Goal: Communication & Community: Answer question/provide support

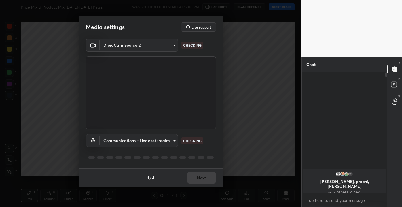
scroll to position [71, 83]
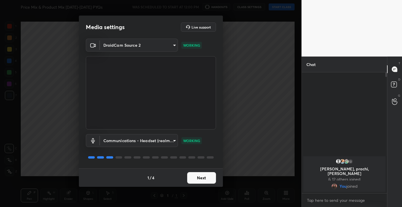
click at [205, 176] on button "Next" at bounding box center [201, 178] width 29 height 12
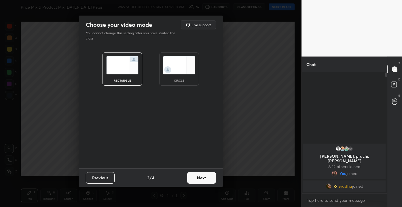
click at [206, 175] on button "Next" at bounding box center [201, 178] width 29 height 12
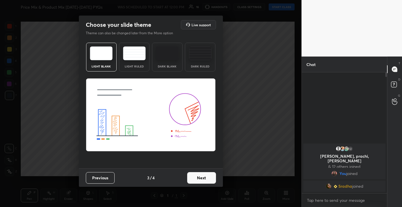
click at [131, 57] on img at bounding box center [134, 53] width 23 height 14
click at [202, 181] on button "Next" at bounding box center [201, 178] width 29 height 12
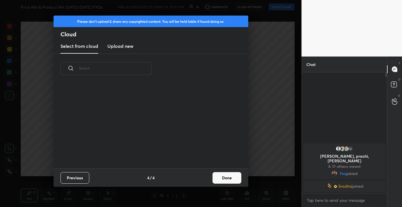
scroll to position [85, 185]
click at [220, 173] on button "Done" at bounding box center [226, 178] width 29 height 12
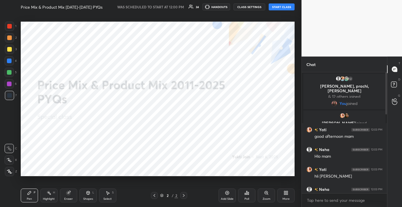
click at [385, 108] on div at bounding box center [384, 132] width 3 height 121
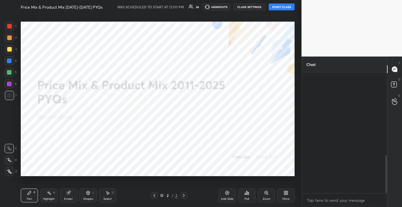
scroll to position [261, 0]
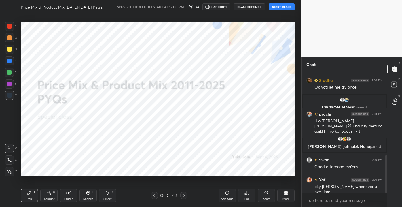
drag, startPoint x: 385, startPoint y: 110, endPoint x: 393, endPoint y: 167, distance: 57.7
click at [393, 167] on div "Chat Yati 12:03 PM nai [PERSON_NAME] to [PERSON_NAME] 12:03 PM Good afternoon m…" at bounding box center [351, 131] width 100 height 150
click at [285, 6] on button "START CLASS" at bounding box center [281, 6] width 26 height 7
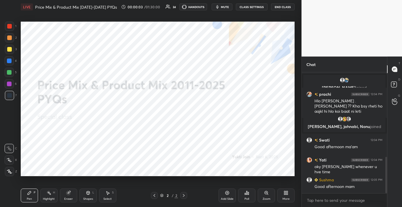
click at [223, 196] on div "Add Slide" at bounding box center [226, 195] width 17 height 14
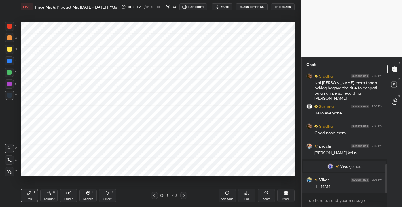
scroll to position [376, 0]
drag, startPoint x: 385, startPoint y: 180, endPoint x: 383, endPoint y: 186, distance: 6.1
click at [386, 188] on div at bounding box center [386, 178] width 2 height 29
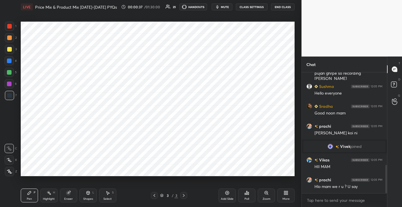
scroll to position [416, 0]
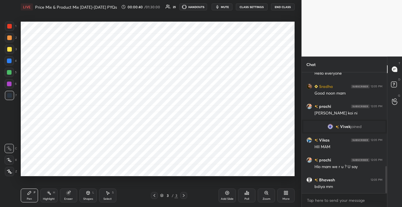
click at [285, 194] on icon at bounding box center [284, 193] width 1 height 1
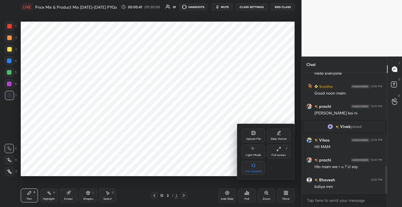
click at [254, 134] on div "Upload File" at bounding box center [253, 135] width 23 height 14
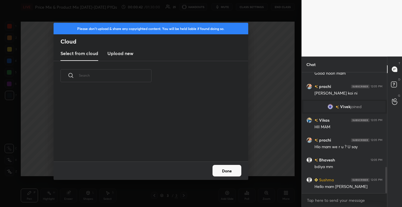
scroll to position [71, 185]
click at [124, 61] on div "​" at bounding box center [150, 111] width 194 height 100
click at [125, 55] on h3 "Upload new" at bounding box center [120, 53] width 26 height 7
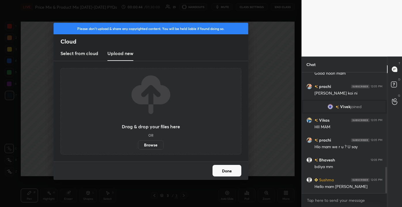
click at [146, 145] on label "Browse" at bounding box center [151, 144] width 26 height 9
click at [138, 145] on input "Browse" at bounding box center [138, 144] width 0 height 9
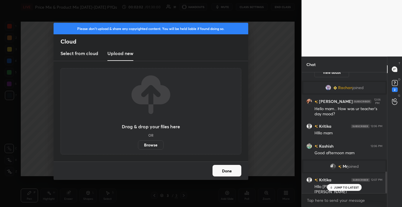
scroll to position [549, 0]
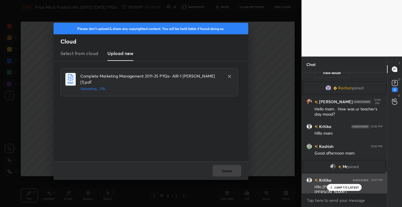
click at [335, 190] on div "[PERSON_NAME] 12:07 PM Hllo [PERSON_NAME] [PERSON_NAME]" at bounding box center [343, 185] width 85 height 25
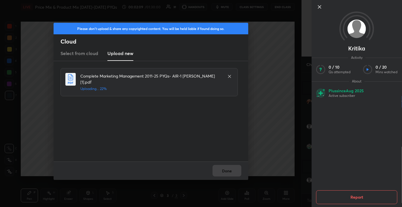
click at [319, 8] on icon at bounding box center [319, 6] width 7 height 7
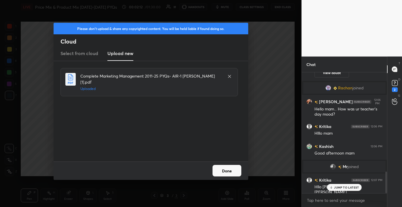
click at [341, 190] on div "JUMP TO LATEST" at bounding box center [344, 186] width 35 height 7
click at [231, 171] on button "Done" at bounding box center [226, 171] width 29 height 12
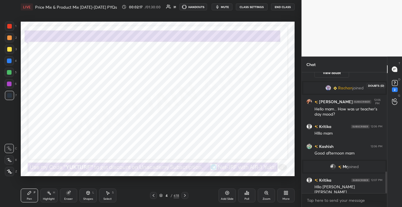
click at [397, 86] on icon at bounding box center [394, 83] width 9 height 9
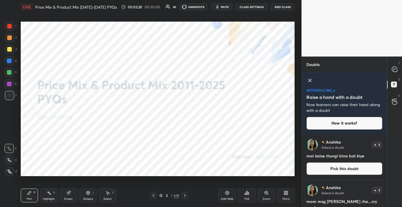
scroll to position [18, 0]
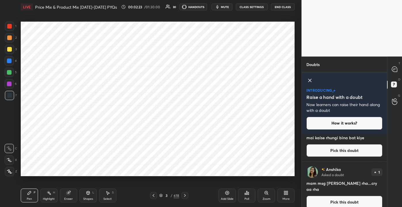
click at [349, 197] on button "Pick this doubt" at bounding box center [344, 201] width 76 height 13
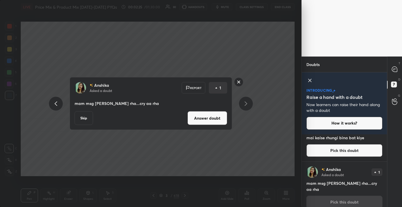
click at [214, 114] on button "Answer doubt" at bounding box center [207, 118] width 40 height 14
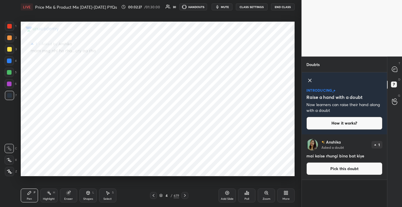
click at [332, 171] on button "Pick this doubt" at bounding box center [344, 168] width 76 height 13
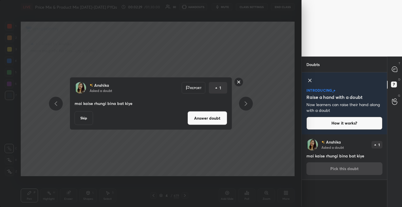
click at [204, 118] on button "Answer doubt" at bounding box center [207, 118] width 40 height 14
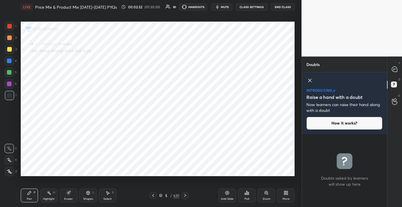
click at [388, 68] on div "T Messages (T)" at bounding box center [394, 69] width 15 height 16
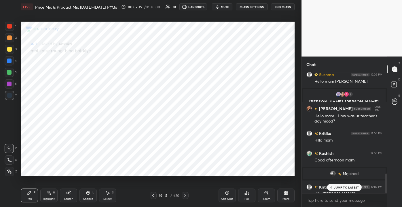
scroll to position [623, 0]
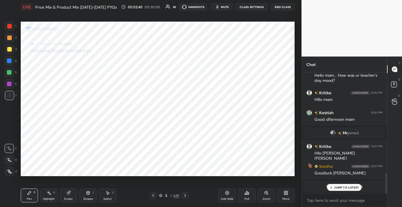
click at [339, 185] on p "JUMP TO LATEST" at bounding box center [346, 186] width 25 height 3
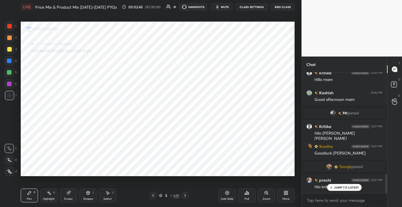
click at [225, 197] on div "Add Slide" at bounding box center [227, 198] width 13 height 3
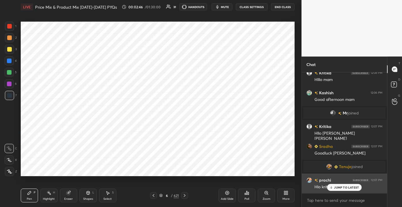
click at [341, 188] on p "JUMP TO LATEST" at bounding box center [346, 186] width 25 height 3
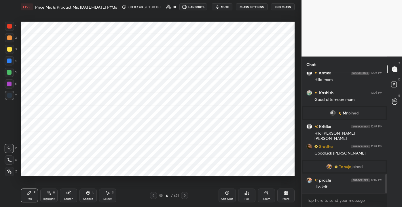
click at [12, 26] on div at bounding box center [9, 26] width 5 height 5
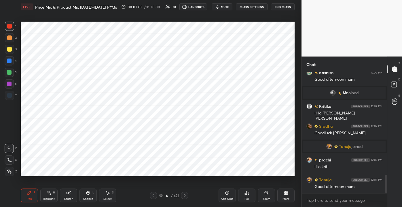
click at [10, 73] on div at bounding box center [9, 72] width 5 height 5
click at [13, 83] on div at bounding box center [9, 83] width 9 height 9
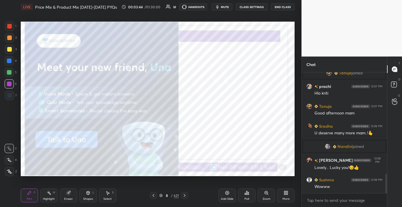
scroll to position [627, 0]
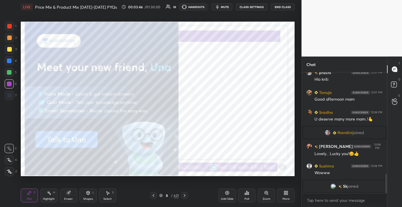
click at [12, 27] on div at bounding box center [9, 26] width 9 height 9
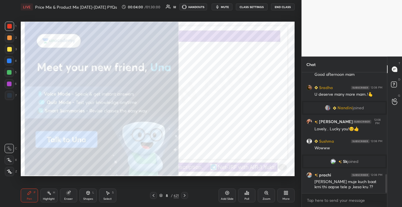
scroll to position [655, 0]
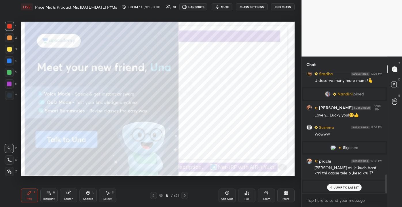
click at [337, 188] on p "JUMP TO LATEST" at bounding box center [346, 186] width 25 height 3
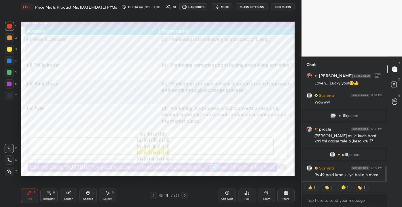
scroll to position [685, 0]
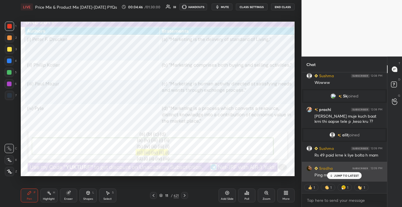
drag, startPoint x: 348, startPoint y: 176, endPoint x: 312, endPoint y: 170, distance: 36.5
click at [347, 176] on p "JUMP TO LATEST" at bounding box center [346, 174] width 25 height 3
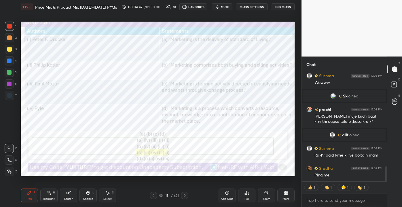
click at [170, 194] on div "11 / 621" at bounding box center [169, 194] width 20 height 5
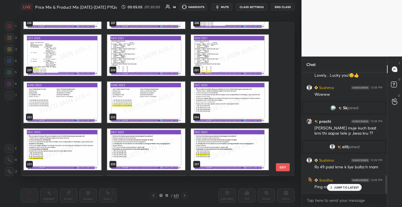
scroll to position [687, 0]
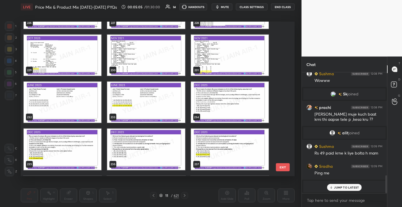
click at [76, 102] on img "grid" at bounding box center [63, 102] width 78 height 41
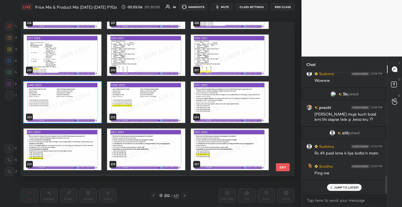
click at [79, 100] on img "grid" at bounding box center [63, 102] width 78 height 41
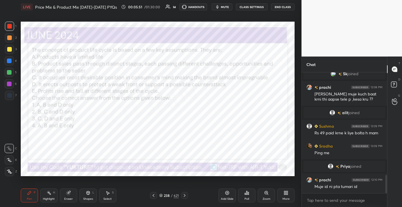
scroll to position [686, 0]
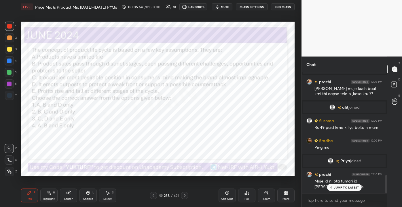
click at [343, 186] on p "JUMP TO LATEST" at bounding box center [346, 186] width 25 height 3
click at [225, 4] on button "mute" at bounding box center [221, 6] width 21 height 7
click at [88, 194] on icon at bounding box center [88, 193] width 0 height 2
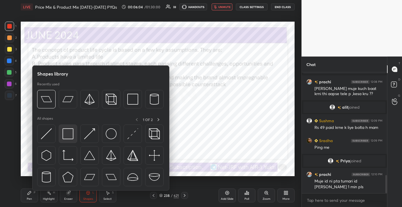
click at [74, 137] on div at bounding box center [68, 133] width 18 height 18
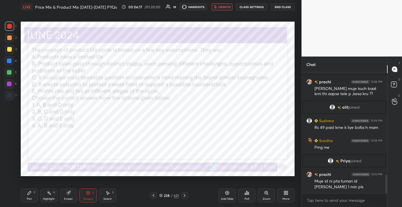
scroll to position [706, 0]
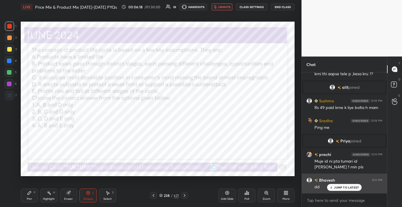
click at [343, 186] on p "JUMP TO LATEST" at bounding box center [346, 186] width 25 height 3
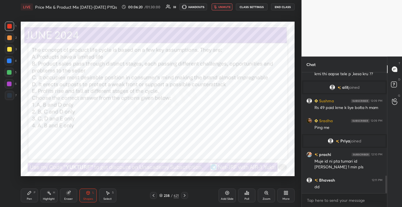
click at [172, 194] on div "/" at bounding box center [172, 194] width 2 height 3
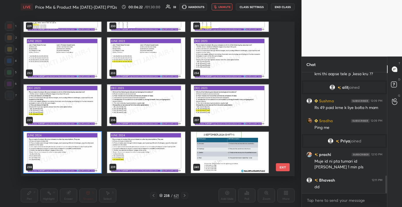
scroll to position [719, 0]
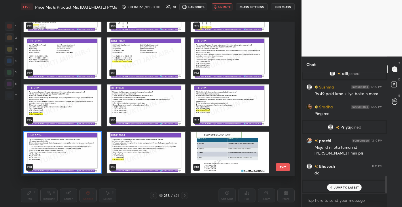
click at [279, 166] on button "EXIT" at bounding box center [283, 167] width 14 height 8
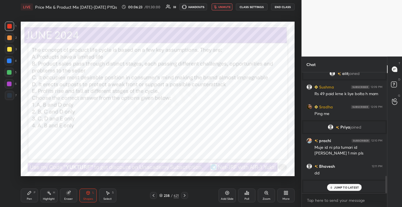
click at [337, 188] on p "JUMP TO LATEST" at bounding box center [346, 186] width 25 height 3
click at [248, 197] on div "Poll" at bounding box center [246, 198] width 5 height 3
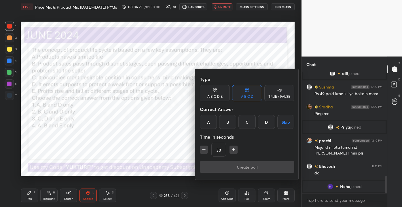
click at [264, 124] on div "D" at bounding box center [266, 122] width 17 height 14
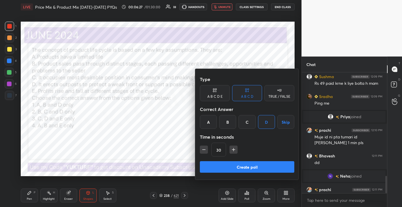
scroll to position [729, 0]
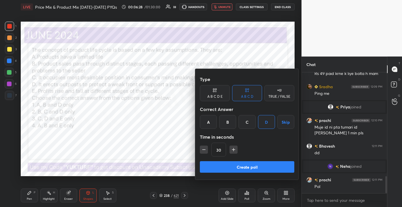
click at [220, 3] on div at bounding box center [201, 103] width 402 height 207
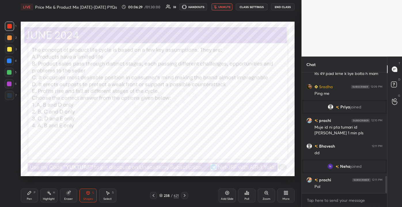
click at [225, 6] on span "unmute" at bounding box center [224, 7] width 12 height 4
click at [243, 196] on div "Poll" at bounding box center [246, 195] width 17 height 14
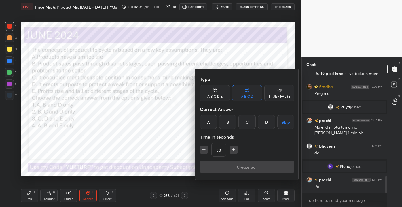
click at [264, 126] on div "D" at bounding box center [266, 122] width 17 height 14
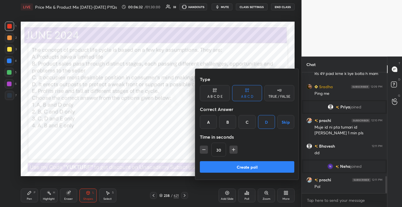
click at [258, 167] on button "Create poll" at bounding box center [247, 167] width 94 height 12
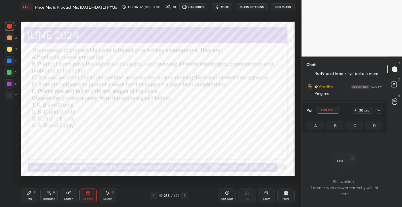
scroll to position [0, 0]
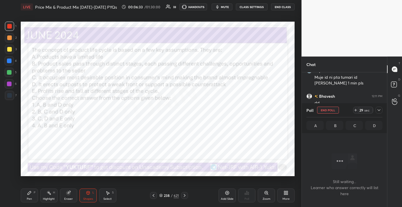
click at [224, 10] on div "LIVE Price Mix & Product Mix [DATE]-[DATE] PYQs 00:06:33 / 01:30:00 33 HANDOUTS…" at bounding box center [158, 7] width 274 height 14
click at [223, 7] on span "mute" at bounding box center [225, 7] width 8 height 4
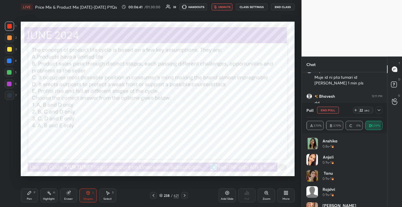
click at [380, 108] on icon at bounding box center [378, 110] width 5 height 5
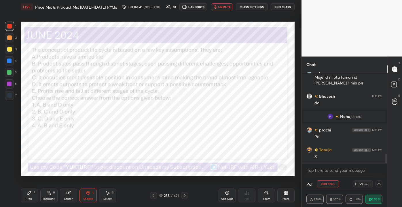
scroll to position [0, 1]
drag, startPoint x: 28, startPoint y: 195, endPoint x: 24, endPoint y: 206, distance: 11.9
click at [27, 194] on icon at bounding box center [29, 192] width 5 height 5
click at [381, 181] on div at bounding box center [378, 183] width 7 height 7
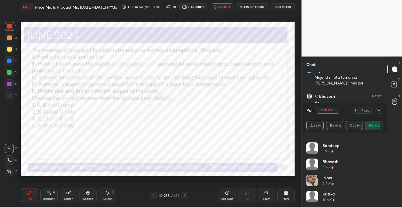
click at [381, 109] on div "Poll End Poll 9 sec A 3.33% B 6.67% C 3.33% D 86.67%" at bounding box center [343, 118] width 85 height 30
click at [380, 110] on icon at bounding box center [378, 110] width 5 height 5
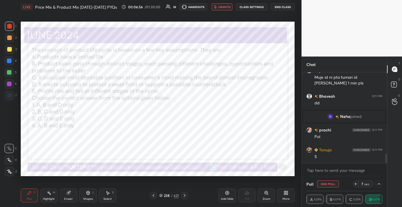
click at [216, 3] on div "LIVE Price Mix & Product Mix [DATE]-[DATE] PYQs 00:06:56 / 01:30:00 33 HANDOUTS…" at bounding box center [158, 7] width 274 height 14
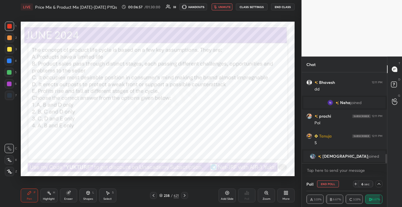
drag, startPoint x: 223, startPoint y: 5, endPoint x: 223, endPoint y: 9, distance: 4.4
click at [223, 5] on span "unmute" at bounding box center [224, 7] width 12 height 4
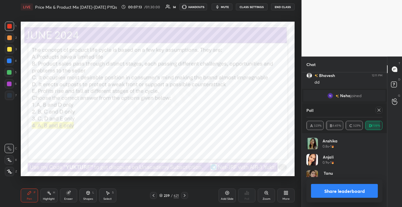
click at [376, 111] on div at bounding box center [378, 109] width 7 height 7
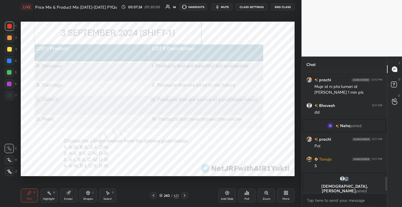
click at [224, 5] on span "mute" at bounding box center [225, 7] width 8 height 4
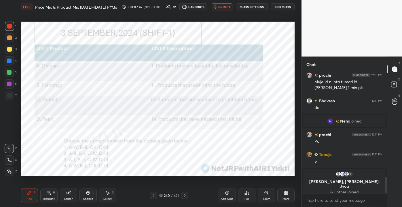
drag, startPoint x: 65, startPoint y: 197, endPoint x: 59, endPoint y: 195, distance: 6.6
click at [65, 197] on div "Eraser" at bounding box center [68, 198] width 9 height 3
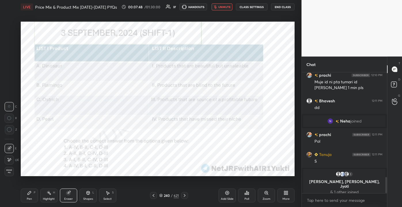
click at [13, 174] on div "Erase all" at bounding box center [9, 171] width 9 height 9
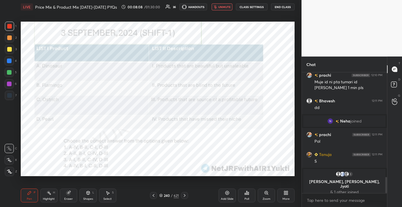
click at [175, 191] on div "Pen P Highlight H Eraser Shapes L Select S 240 / 621 Add Slide Poll Zoom More" at bounding box center [158, 194] width 274 height 23
click at [174, 195] on div "621" at bounding box center [175, 194] width 5 height 5
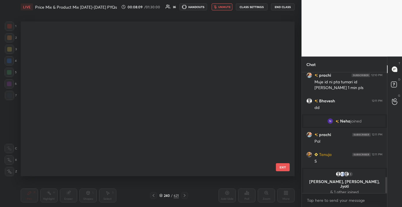
scroll to position [152, 271]
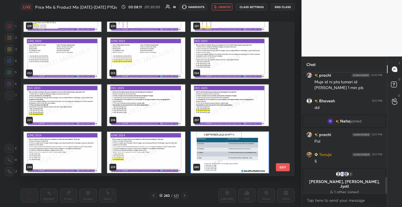
click at [280, 81] on div "229 230 231 232 233 234 235 236 237 238 239 240 241 242 243 244 245 246" at bounding box center [152, 99] width 263 height 154
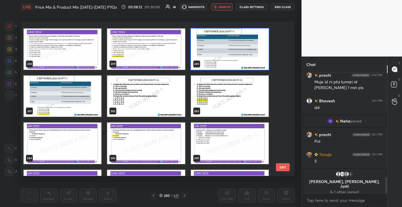
scroll to position [3723, 0]
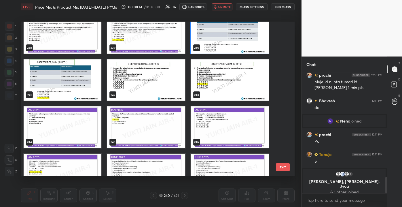
click at [286, 173] on div "238 239 240 241 242 243 244 245 246 247 248 249 250 251 252 EXIT" at bounding box center [158, 99] width 274 height 154
click at [283, 165] on button "EXIT" at bounding box center [283, 167] width 14 height 8
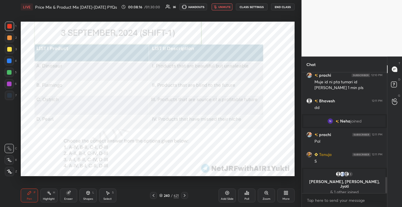
scroll to position [0, 0]
click at [225, 9] on button "unmute" at bounding box center [221, 6] width 21 height 7
click at [247, 198] on div "Poll" at bounding box center [246, 198] width 5 height 3
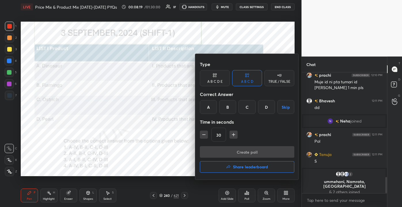
click at [266, 110] on div "D" at bounding box center [266, 107] width 17 height 14
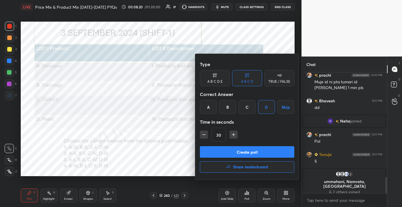
click at [258, 150] on button "Create poll" at bounding box center [247, 152] width 94 height 12
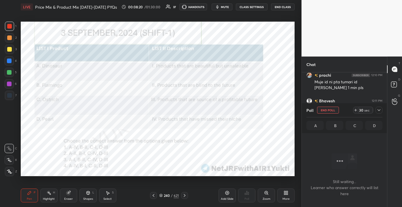
scroll to position [41, 83]
click at [165, 194] on div "240" at bounding box center [167, 194] width 6 height 3
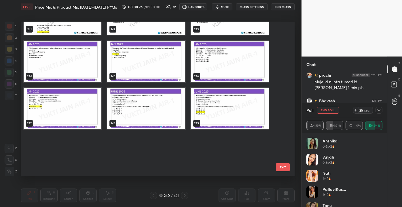
scroll to position [3723, 0]
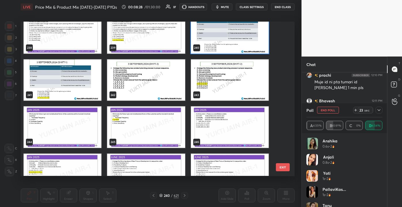
click at [286, 166] on button "EXIT" at bounding box center [283, 167] width 14 height 8
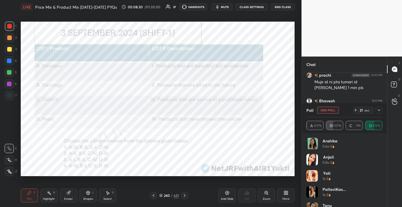
drag, startPoint x: 384, startPoint y: 147, endPoint x: 387, endPoint y: 158, distance: 12.1
click at [386, 167] on div "[PERSON_NAME] 0.6s • 2 Anjali 0.8s • 2 Yati 1s • 2 PallaviKas... 1s • 2 Tanu 1s…" at bounding box center [343, 170] width 85 height 74
drag, startPoint x: 382, startPoint y: 144, endPoint x: 381, endPoint y: 157, distance: 12.7
click at [383, 168] on div "[PERSON_NAME] 0.6s • 2 Anjali 0.8s • 2 Yati 1s • 2 PallaviKas... 1s • 2 Tanu 1s…" at bounding box center [343, 170] width 85 height 74
drag, startPoint x: 380, startPoint y: 149, endPoint x: 382, endPoint y: 190, distance: 41.5
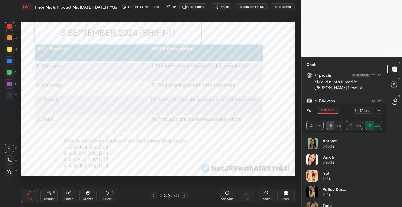
click at [382, 190] on div "[PERSON_NAME] 0.6s • 2 Anjali 0.8s • 2 Yati 1s • 2 PallaviKas... 1s • 2 Tanu 1s…" at bounding box center [344, 171] width 76 height 69
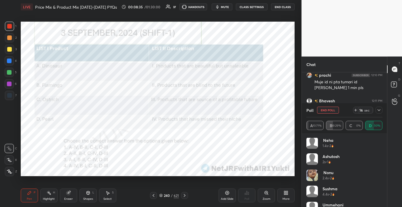
scroll to position [156, 0]
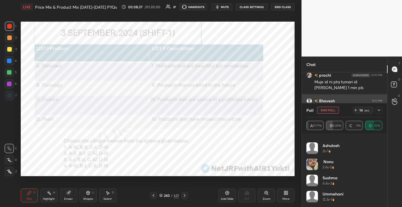
click at [378, 108] on icon at bounding box center [378, 110] width 5 height 5
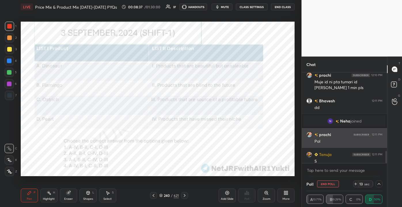
scroll to position [0, 0]
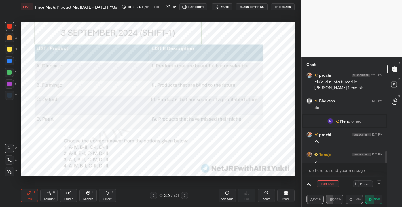
click at [378, 182] on icon at bounding box center [378, 183] width 5 height 5
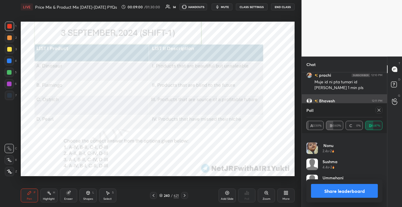
drag, startPoint x: 377, startPoint y: 108, endPoint x: 380, endPoint y: 109, distance: 3.3
click at [378, 109] on icon at bounding box center [378, 110] width 5 height 5
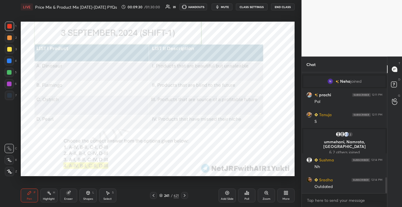
click at [66, 194] on icon at bounding box center [68, 192] width 5 height 5
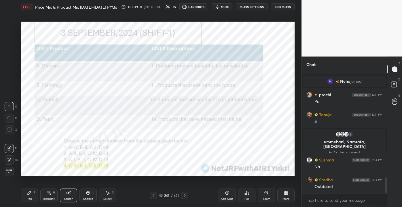
drag, startPoint x: 5, startPoint y: 173, endPoint x: 2, endPoint y: 170, distance: 4.1
click at [6, 173] on span "Erase all" at bounding box center [9, 171] width 9 height 4
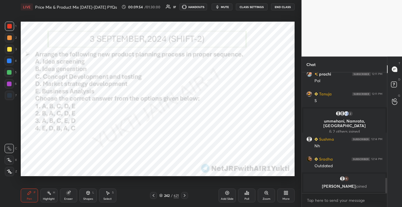
click at [167, 194] on div "242" at bounding box center [167, 194] width 6 height 3
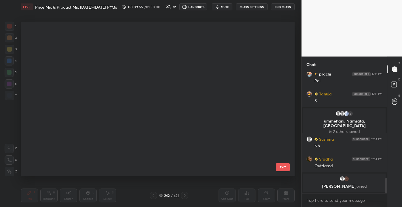
scroll to position [152, 271]
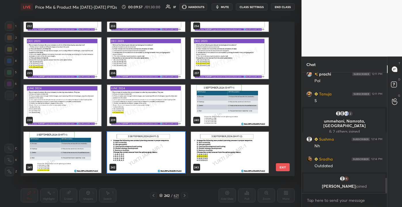
click at [278, 166] on button "EXIT" at bounding box center [283, 167] width 14 height 8
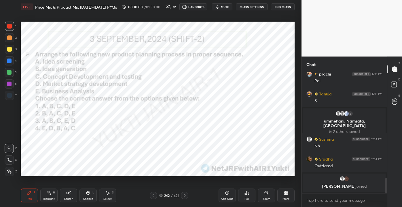
click at [243, 195] on div "Poll" at bounding box center [246, 195] width 17 height 14
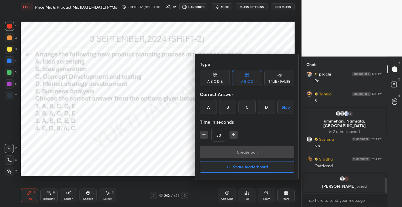
click at [225, 108] on div "B" at bounding box center [227, 107] width 17 height 14
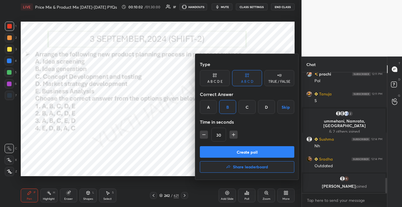
click at [237, 151] on button "Create poll" at bounding box center [247, 152] width 94 height 12
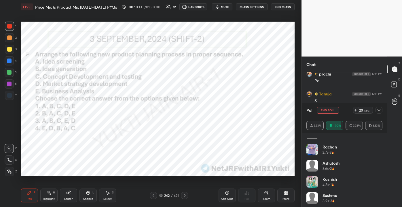
scroll to position [366, 0]
click at [378, 110] on icon at bounding box center [378, 110] width 5 height 5
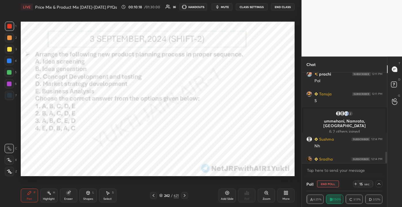
scroll to position [854, 0]
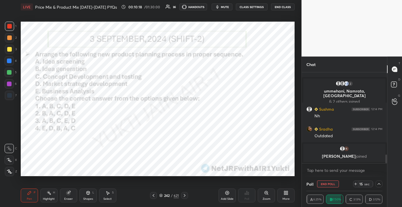
drag, startPoint x: 386, startPoint y: 162, endPoint x: 387, endPoint y: 167, distance: 5.3
click at [387, 167] on div "Chat [PERSON_NAME] 12:11 PM [PERSON_NAME] 12:11 PM S 2 [PERSON_NAME], [PERSON_N…" at bounding box center [351, 131] width 100 height 150
drag, startPoint x: 64, startPoint y: 198, endPoint x: 72, endPoint y: 193, distance: 10.0
click at [64, 198] on div "Eraser" at bounding box center [68, 195] width 17 height 14
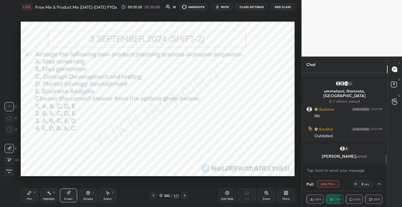
click at [9, 174] on div "Erase all" at bounding box center [9, 171] width 9 height 9
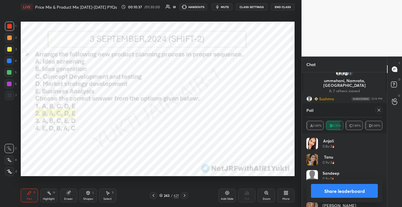
scroll to position [863, 0]
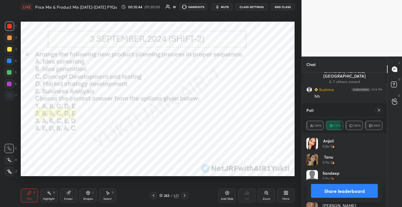
click at [379, 105] on div "Poll" at bounding box center [344, 110] width 76 height 14
click at [383, 105] on div "Poll A 5.88% B 82.35% C 5.88% D 5.88%" at bounding box center [343, 118] width 85 height 30
click at [379, 109] on icon at bounding box center [378, 109] width 3 height 3
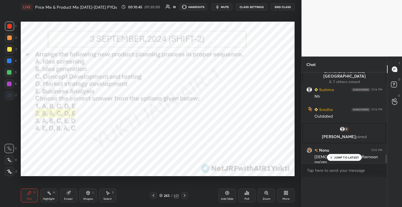
scroll to position [0, 0]
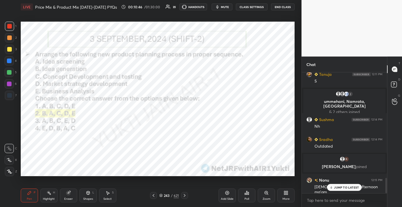
click at [343, 188] on p "JUMP TO LATEST" at bounding box center [346, 186] width 25 height 3
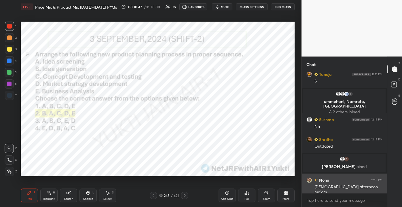
click at [306, 179] on div "grid" at bounding box center [309, 180] width 6 height 6
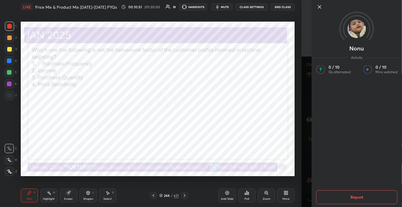
drag, startPoint x: 318, startPoint y: 7, endPoint x: 319, endPoint y: 11, distance: 4.4
click at [318, 7] on icon at bounding box center [319, 6] width 7 height 7
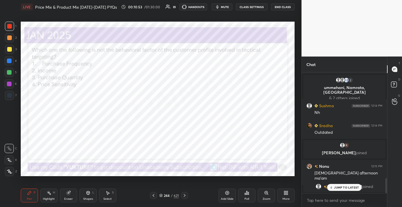
click at [343, 186] on p "JUMP TO LATEST" at bounding box center [346, 186] width 25 height 3
click at [68, 196] on div "Eraser" at bounding box center [68, 195] width 17 height 14
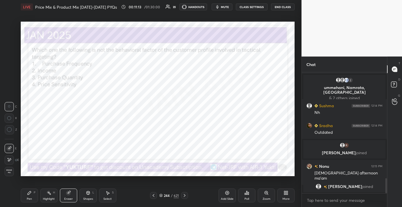
click at [15, 175] on div "E E Erase all" at bounding box center [12, 158] width 14 height 35
click at [13, 174] on div "Erase all" at bounding box center [9, 171] width 9 height 9
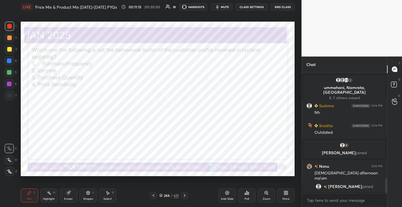
click at [246, 196] on div "Poll" at bounding box center [246, 195] width 17 height 14
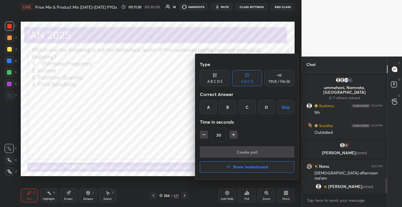
click at [227, 107] on div "B" at bounding box center [227, 107] width 17 height 14
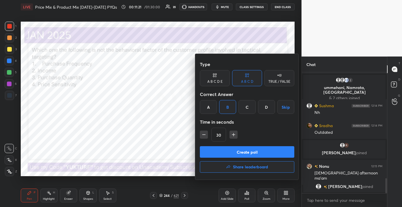
click at [235, 148] on button "Create poll" at bounding box center [247, 152] width 94 height 12
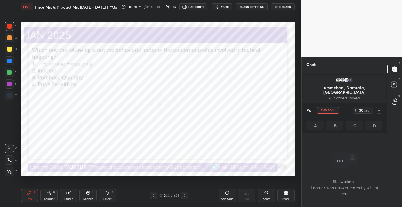
click at [236, 160] on div "Create poll" at bounding box center [246, 164] width 71 height 8
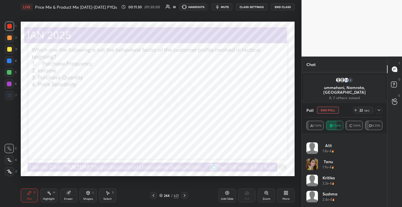
click at [377, 108] on icon at bounding box center [378, 110] width 5 height 5
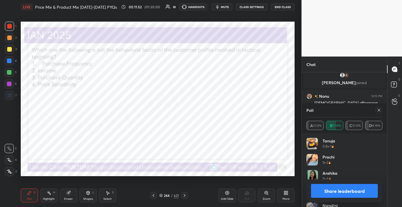
scroll to position [67, 74]
click at [378, 108] on icon at bounding box center [378, 110] width 5 height 5
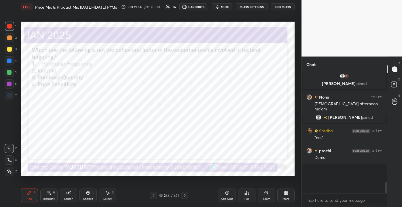
scroll to position [53, 83]
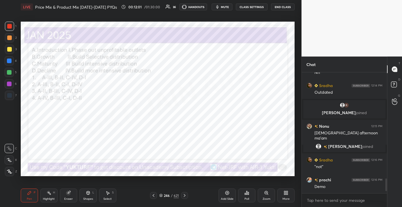
click at [169, 193] on div "246" at bounding box center [167, 194] width 6 height 3
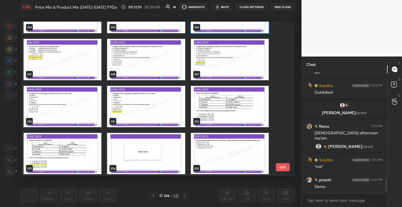
click at [285, 167] on button "EXIT" at bounding box center [283, 167] width 14 height 8
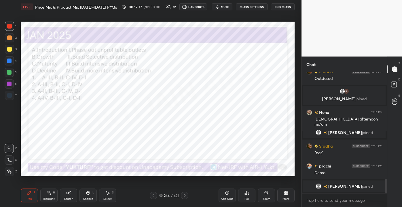
click at [246, 194] on div "Poll" at bounding box center [246, 195] width 17 height 14
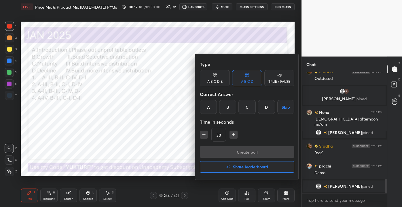
click at [246, 110] on div "C" at bounding box center [246, 107] width 17 height 14
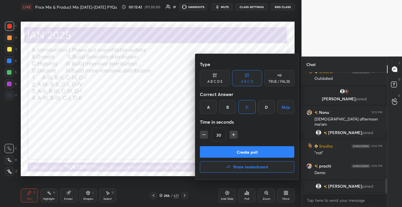
click at [167, 194] on div at bounding box center [201, 103] width 402 height 207
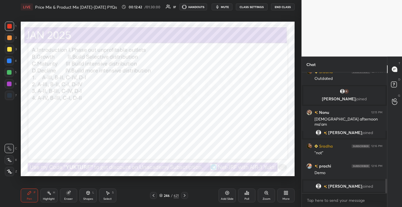
click at [168, 195] on div "246" at bounding box center [167, 194] width 6 height 3
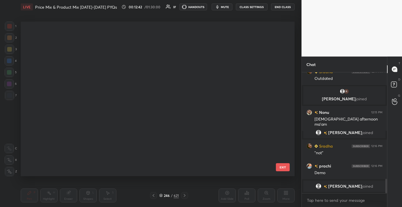
scroll to position [3698, 0]
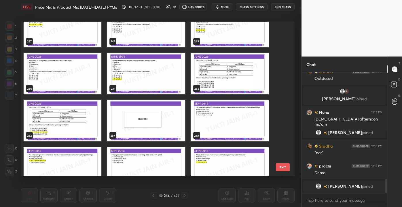
click at [286, 166] on button "EXIT" at bounding box center [283, 167] width 14 height 8
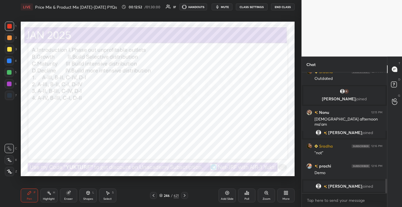
click at [246, 197] on div "Poll" at bounding box center [246, 195] width 17 height 14
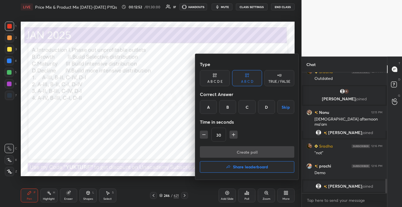
click at [243, 112] on div "C" at bounding box center [246, 107] width 17 height 14
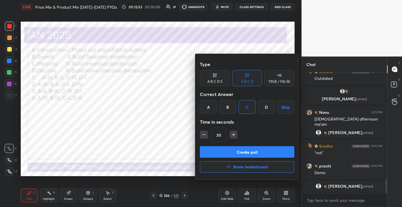
click at [247, 151] on button "Create poll" at bounding box center [247, 152] width 94 height 12
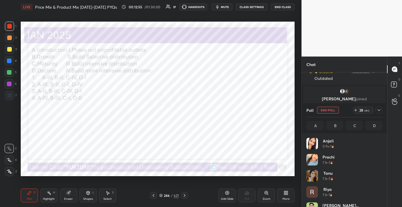
scroll to position [67, 74]
drag, startPoint x: 379, startPoint y: 154, endPoint x: 384, endPoint y: 159, distance: 6.7
click at [383, 183] on div "Anjali 0.9s • 1 [PERSON_NAME] 1.1s • 3 Tanu 1.1s • 5 [PERSON_NAME] 1.1s • 1 [PE…" at bounding box center [343, 170] width 85 height 74
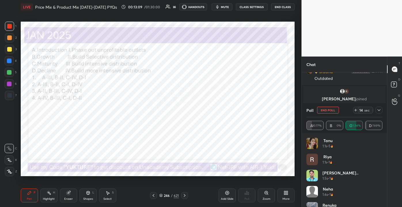
scroll to position [0, 0]
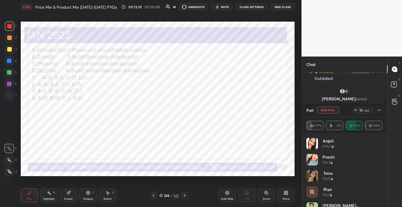
click at [379, 110] on icon at bounding box center [378, 110] width 3 height 2
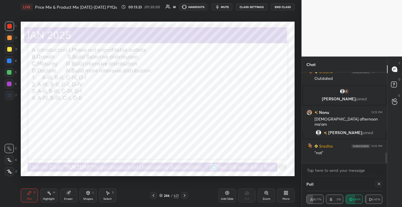
scroll to position [31, 74]
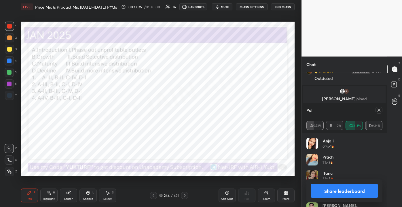
click at [378, 106] on div at bounding box center [378, 109] width 7 height 7
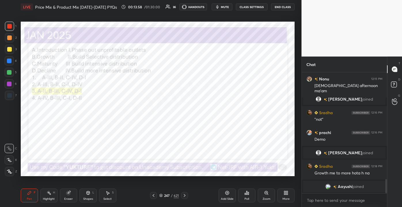
scroll to position [923, 0]
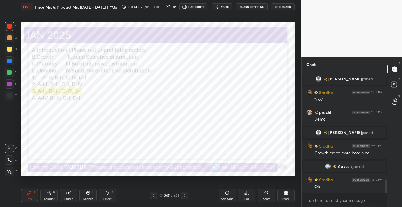
click at [73, 198] on div "Eraser" at bounding box center [68, 195] width 17 height 14
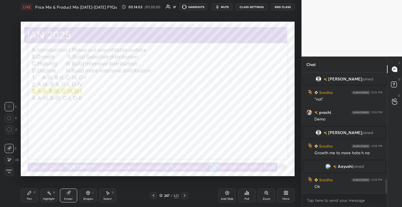
click at [13, 172] on span "Erase all" at bounding box center [9, 171] width 9 height 4
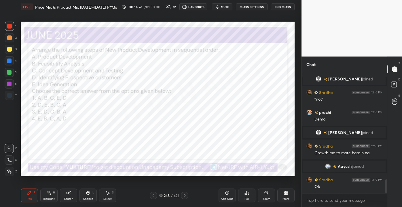
click at [67, 196] on div "Eraser" at bounding box center [68, 195] width 17 height 14
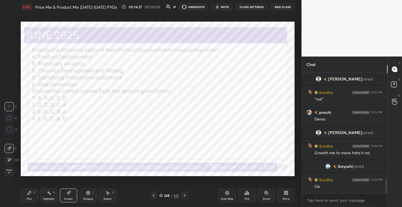
click at [6, 173] on span "Erase all" at bounding box center [9, 171] width 9 height 4
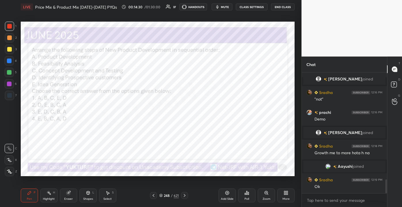
drag, startPoint x: 168, startPoint y: 195, endPoint x: 171, endPoint y: 194, distance: 3.2
click at [169, 194] on div "248" at bounding box center [167, 194] width 6 height 3
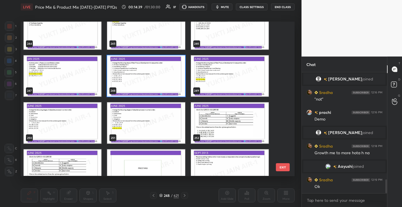
scroll to position [937, 0]
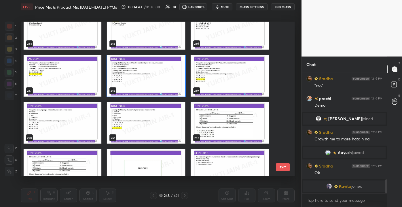
click at [282, 167] on button "EXIT" at bounding box center [283, 167] width 14 height 8
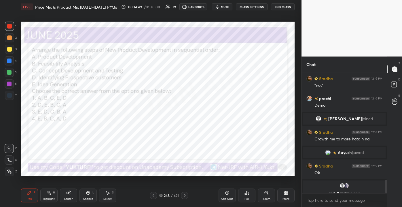
scroll to position [944, 0]
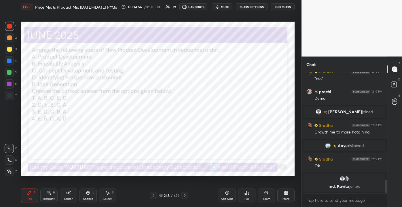
click at [66, 196] on div "Eraser" at bounding box center [68, 195] width 17 height 14
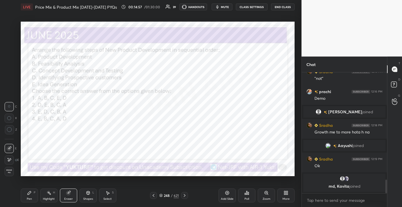
drag, startPoint x: 14, startPoint y: 174, endPoint x: 17, endPoint y: 173, distance: 2.9
click at [14, 174] on div "Erase all" at bounding box center [10, 171] width 10 height 9
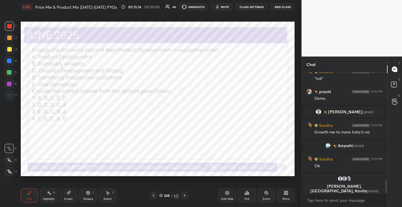
click at [166, 194] on div "248" at bounding box center [167, 194] width 6 height 3
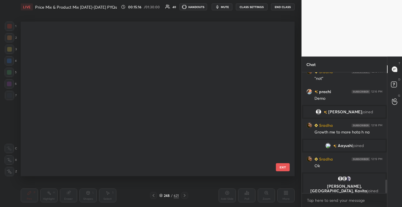
scroll to position [152, 271]
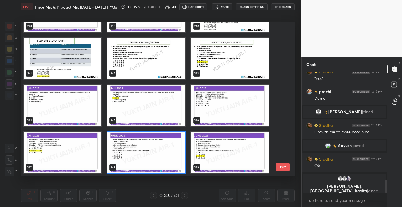
click at [285, 167] on button "EXIT" at bounding box center [283, 167] width 14 height 8
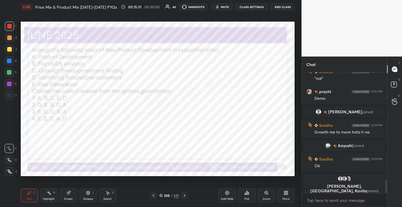
click at [246, 197] on div "Poll" at bounding box center [246, 198] width 5 height 3
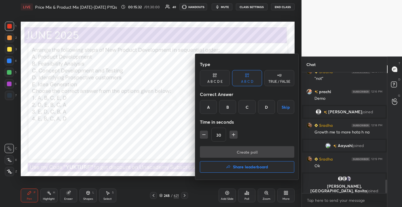
click at [246, 110] on div "C" at bounding box center [246, 107] width 17 height 14
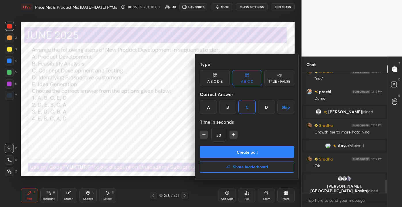
click at [244, 152] on button "Create poll" at bounding box center [247, 152] width 94 height 12
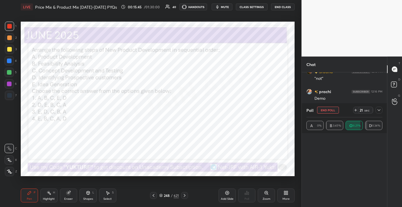
scroll to position [0, 0]
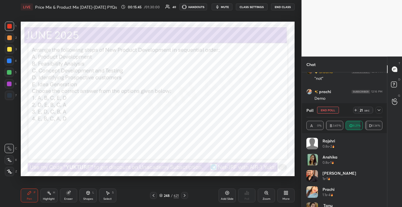
click at [378, 107] on div at bounding box center [378, 109] width 7 height 7
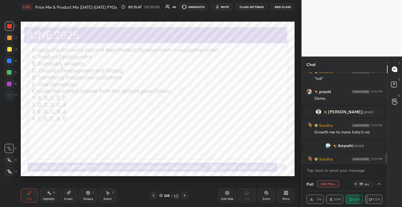
scroll to position [974, 0]
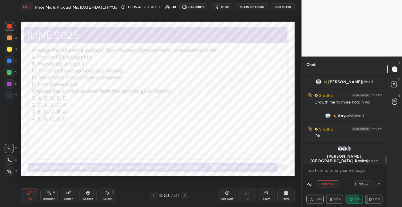
drag, startPoint x: 385, startPoint y: 161, endPoint x: 387, endPoint y: 167, distance: 6.6
click at [387, 169] on div "Chat [PERSON_NAME] 12:16 PM "not" [PERSON_NAME] 12:16 PM Demo [PERSON_NAME] joi…" at bounding box center [351, 131] width 100 height 150
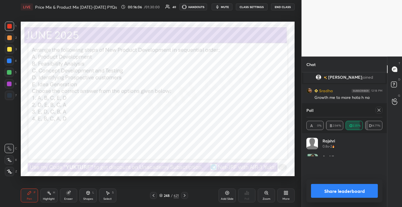
scroll to position [17, 74]
click at [378, 109] on icon at bounding box center [378, 110] width 5 height 5
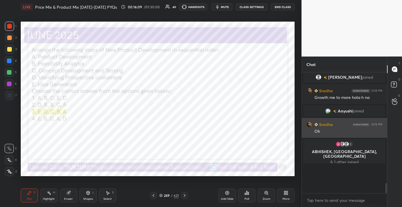
scroll to position [2, 1]
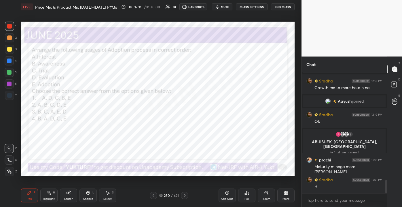
click at [167, 197] on div "250" at bounding box center [167, 194] width 6 height 3
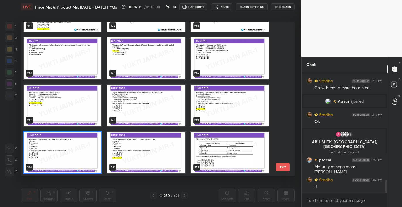
scroll to position [152, 271]
click at [281, 79] on div "241 242 243 244 245 246 247 248 249 250 251 252 253 254 255 256 257 258" at bounding box center [152, 99] width 263 height 154
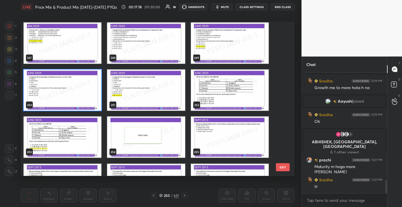
scroll to position [3886, 0]
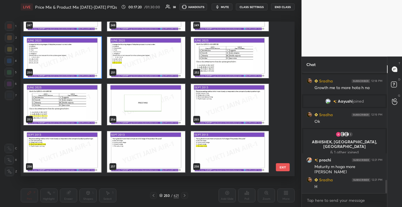
click at [288, 169] on button "EXIT" at bounding box center [283, 167] width 14 height 8
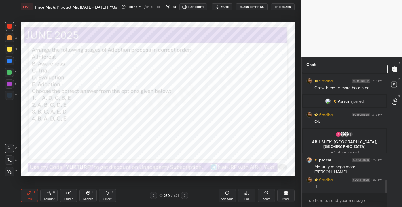
scroll to position [0, 0]
click at [70, 198] on div "Eraser" at bounding box center [68, 198] width 9 height 3
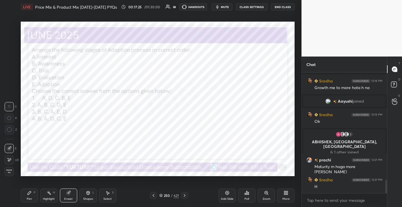
click at [11, 171] on span "Erase all" at bounding box center [9, 171] width 9 height 4
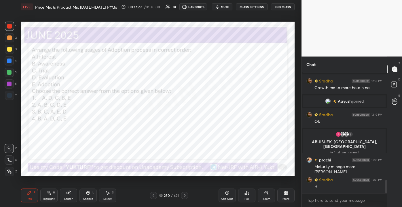
scroll to position [991, 0]
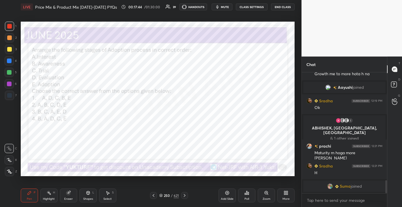
click at [246, 192] on icon at bounding box center [246, 192] width 5 height 5
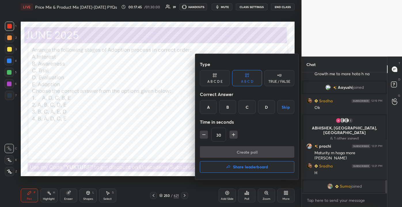
click at [264, 109] on div "D" at bounding box center [266, 107] width 17 height 14
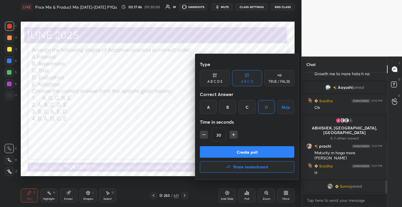
click at [249, 152] on button "Create poll" at bounding box center [247, 152] width 94 height 12
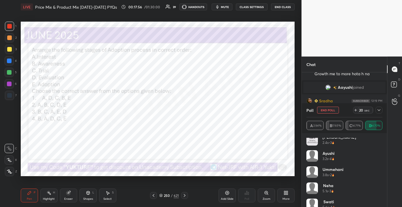
scroll to position [285, 0]
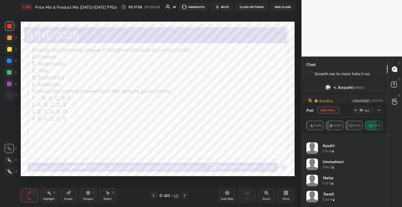
click at [379, 107] on div at bounding box center [378, 109] width 7 height 7
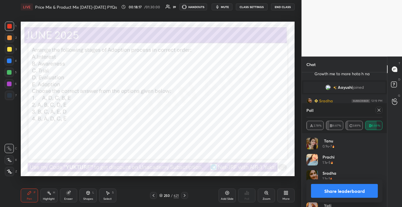
scroll to position [67, 74]
click at [379, 107] on div at bounding box center [378, 109] width 7 height 7
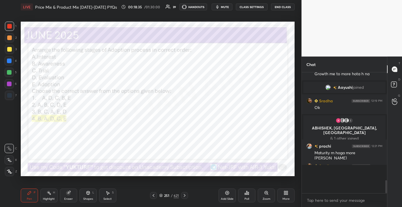
scroll to position [48, 83]
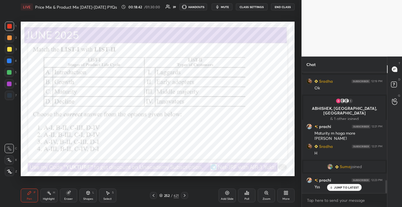
click at [87, 194] on icon at bounding box center [88, 192] width 5 height 5
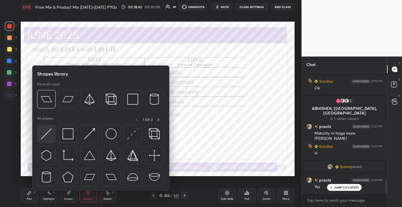
click at [55, 135] on div at bounding box center [100, 156] width 127 height 65
click at [53, 135] on div at bounding box center [46, 133] width 18 height 18
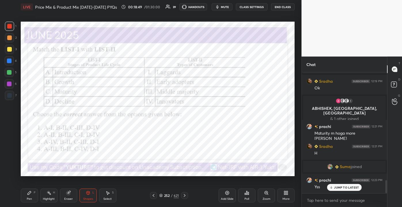
click at [333, 189] on div "JUMP TO LATEST" at bounding box center [344, 186] width 35 height 7
click at [69, 195] on div "Eraser" at bounding box center [68, 195] width 17 height 14
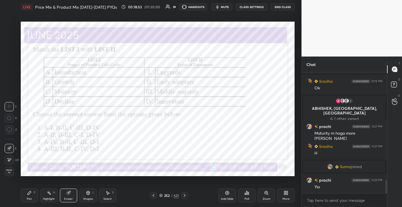
click at [10, 172] on span "Erase all" at bounding box center [9, 171] width 9 height 4
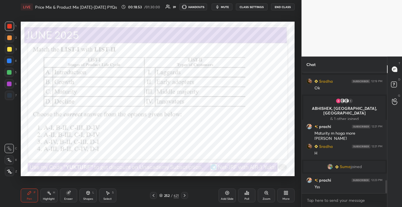
click at [85, 196] on div "Shapes L" at bounding box center [87, 195] width 17 height 14
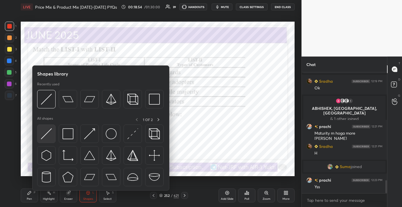
click at [50, 135] on img at bounding box center [46, 133] width 11 height 11
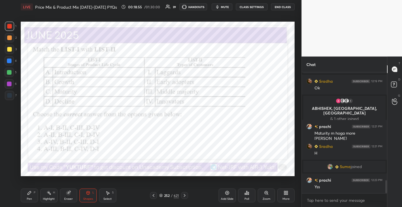
click at [7, 95] on div at bounding box center [9, 95] width 9 height 9
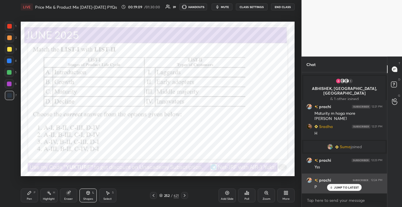
drag, startPoint x: 334, startPoint y: 187, endPoint x: 327, endPoint y: 186, distance: 7.0
click at [333, 186] on div "JUMP TO LATEST" at bounding box center [344, 186] width 35 height 7
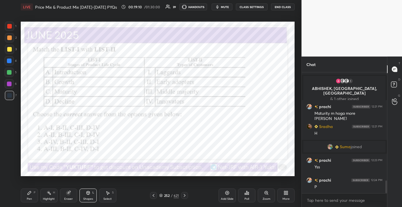
click at [243, 196] on div "Poll" at bounding box center [246, 195] width 17 height 14
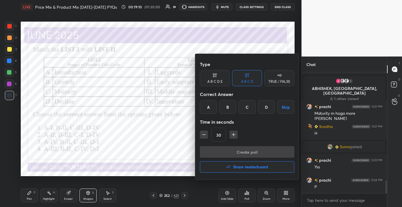
click at [245, 106] on div "C" at bounding box center [246, 107] width 17 height 14
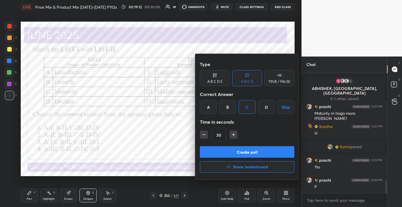
click at [246, 154] on button "Create poll" at bounding box center [247, 152] width 94 height 12
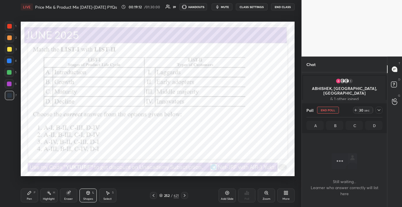
scroll to position [2, 1]
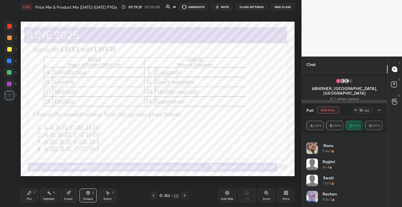
click at [377, 109] on icon at bounding box center [378, 110] width 5 height 5
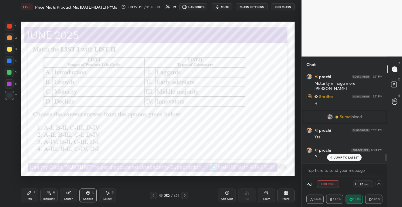
drag, startPoint x: 386, startPoint y: 159, endPoint x: 389, endPoint y: 172, distance: 13.0
click at [388, 172] on div "Chat [PERSON_NAME] 12:19 PM Ok 1 ABHISHEK, [GEOGRAPHIC_DATA], md & 1 other join…" at bounding box center [351, 131] width 100 height 150
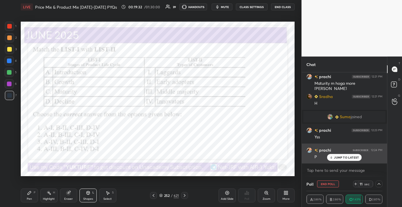
click at [333, 155] on div "JUMP TO LATEST" at bounding box center [344, 157] width 35 height 7
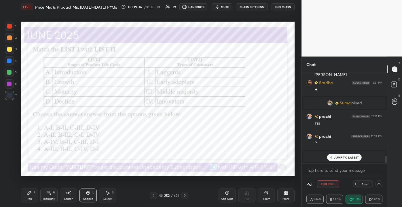
click at [337, 157] on p "JUMP TO LATEST" at bounding box center [346, 156] width 25 height 3
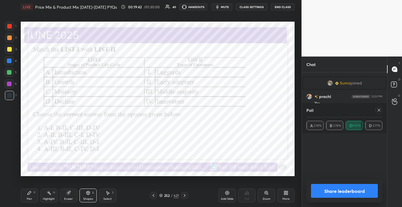
scroll to position [17, 74]
click at [33, 195] on div "Pen P" at bounding box center [29, 195] width 17 height 14
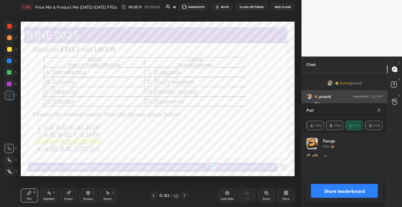
drag, startPoint x: 379, startPoint y: 111, endPoint x: 372, endPoint y: 109, distance: 6.8
click at [379, 111] on icon at bounding box center [378, 110] width 5 height 5
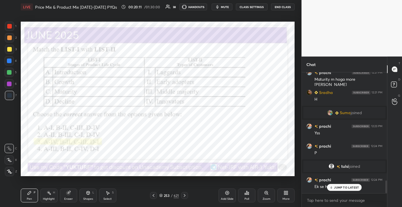
scroll to position [2, 1]
click at [342, 187] on p "JUMP TO LATEST" at bounding box center [346, 186] width 25 height 3
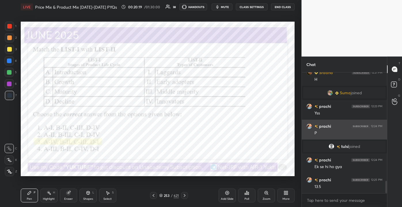
scroll to position [1067, 0]
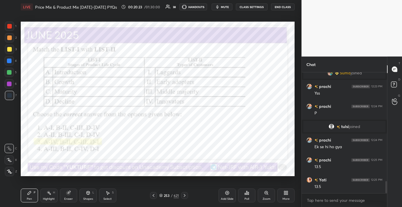
click at [65, 197] on div "Eraser" at bounding box center [68, 198] width 9 height 3
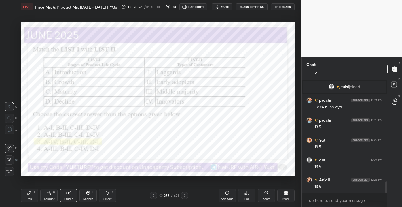
scroll to position [1146, 0]
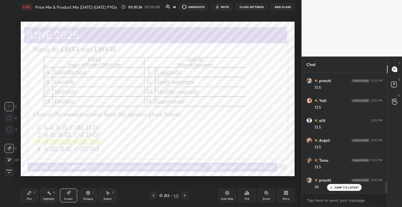
click at [29, 200] on div "Pen" at bounding box center [29, 198] width 5 height 3
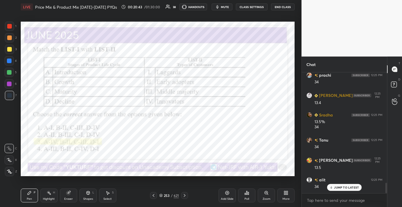
scroll to position [1270, 0]
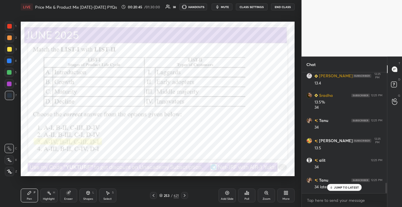
click at [64, 195] on div "Eraser" at bounding box center [68, 195] width 17 height 14
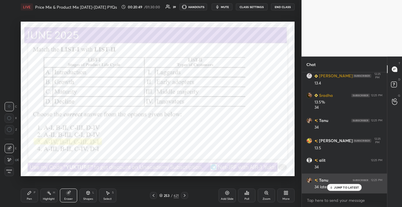
click at [341, 186] on p "JUMP TO LATEST" at bounding box center [346, 186] width 25 height 3
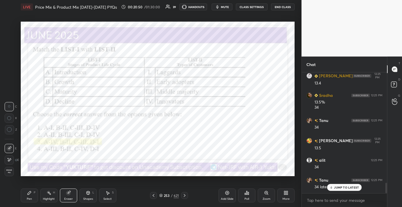
scroll to position [1290, 0]
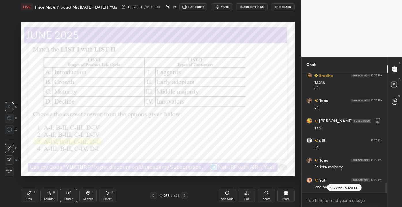
click at [342, 189] on div "JUMP TO LATEST" at bounding box center [344, 186] width 35 height 7
click at [31, 193] on icon at bounding box center [29, 192] width 5 height 5
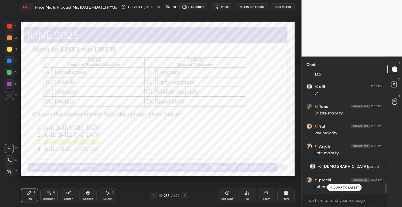
scroll to position [1279, 0]
click at [335, 186] on p "JUMP TO LATEST" at bounding box center [346, 186] width 25 height 3
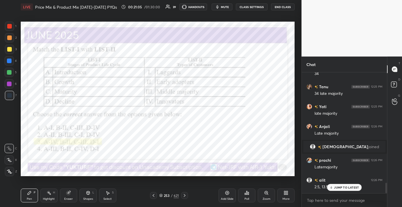
click at [333, 189] on div "JUMP TO LATEST" at bounding box center [344, 186] width 35 height 7
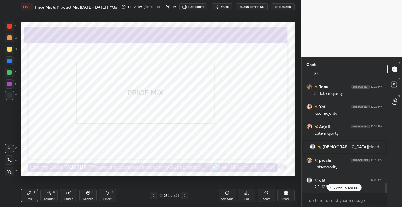
scroll to position [1313, 0]
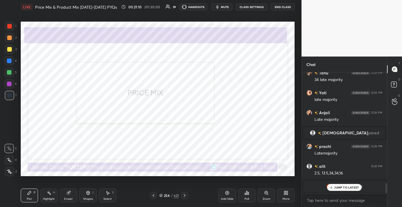
click at [350, 186] on p "JUMP TO LATEST" at bounding box center [346, 186] width 25 height 3
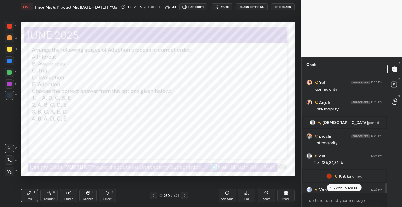
scroll to position [1328, 0]
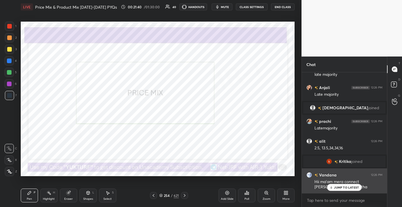
click at [345, 189] on div "JUMP TO LATEST" at bounding box center [344, 186] width 35 height 7
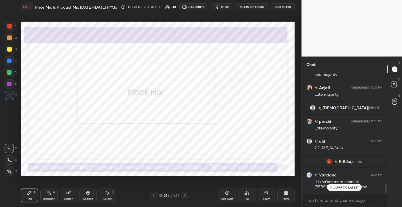
scroll to position [1347, 0]
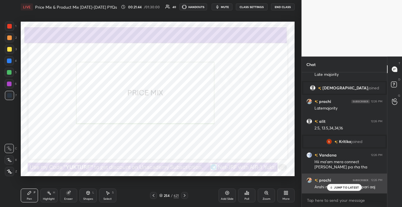
click at [340, 192] on div "[PERSON_NAME] 12:26 PM [PERSON_NAME] miss u 😒baat ni kr pari aaj" at bounding box center [343, 183] width 85 height 20
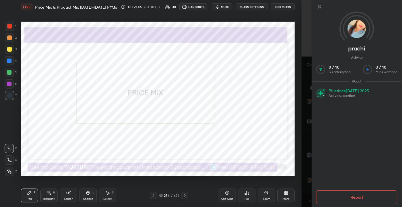
click at [317, 8] on icon at bounding box center [319, 6] width 7 height 7
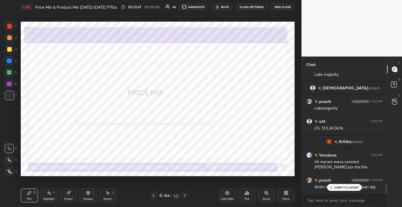
drag, startPoint x: 349, startPoint y: 188, endPoint x: 352, endPoint y: 190, distance: 3.6
click at [349, 188] on p "JUMP TO LATEST" at bounding box center [346, 186] width 25 height 3
click at [68, 199] on div "Eraser" at bounding box center [68, 198] width 9 height 3
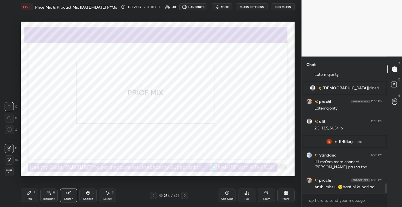
click at [6, 159] on div at bounding box center [9, 159] width 9 height 9
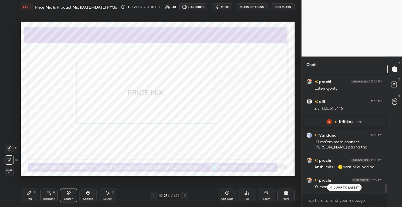
click at [90, 198] on div "Shapes" at bounding box center [88, 198] width 10 height 3
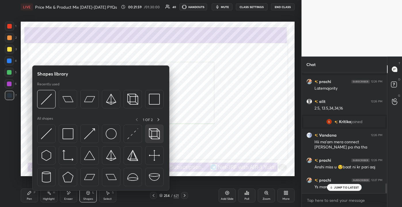
click at [155, 132] on img at bounding box center [154, 133] width 11 height 11
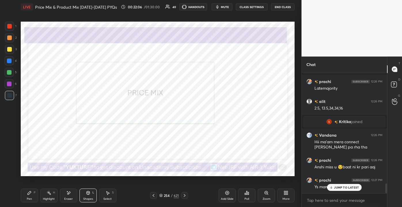
click at [330, 185] on icon at bounding box center [331, 186] width 4 height 3
click at [20, 195] on div "LIVE Price Mix & Product Mix [DATE]-[DATE] PYQs 00:22:11 / 01:30:00 40 HANDOUTS…" at bounding box center [157, 103] width 278 height 207
click at [28, 195] on icon at bounding box center [29, 192] width 5 height 5
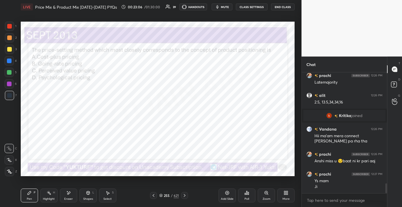
click at [74, 190] on div "Eraser" at bounding box center [68, 195] width 17 height 14
click at [28, 190] on icon at bounding box center [29, 192] width 5 height 5
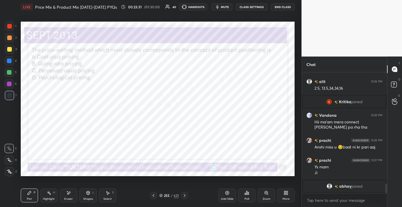
click at [165, 191] on div "Pen P Highlight H Eraser Shapes L Select S 255 / 621 Add Slide Poll Zoom More" at bounding box center [158, 194] width 274 height 23
click at [166, 194] on div "255" at bounding box center [167, 194] width 6 height 3
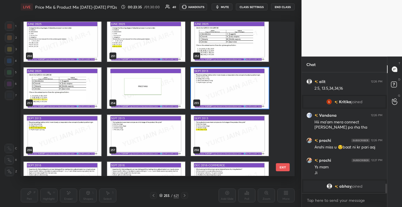
scroll to position [3919, 0]
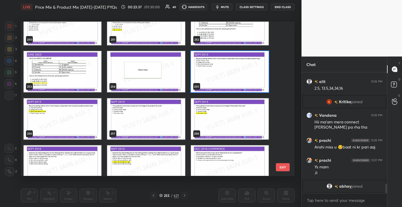
click at [288, 167] on button "EXIT" at bounding box center [283, 167] width 14 height 8
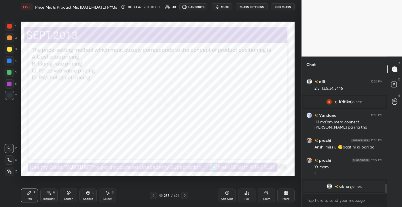
click at [246, 193] on icon at bounding box center [246, 192] width 1 height 3
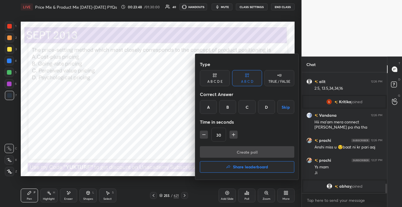
drag, startPoint x: 248, startPoint y: 141, endPoint x: 246, endPoint y: 114, distance: 27.4
click at [248, 135] on div "Type A B C D E A B C D TRUE / FALSE Correct Answer A B C D Skip Time in seconds…" at bounding box center [247, 116] width 104 height 125
drag, startPoint x: 252, startPoint y: 108, endPoint x: 249, endPoint y: 127, distance: 18.9
click at [252, 108] on div "C" at bounding box center [246, 107] width 17 height 14
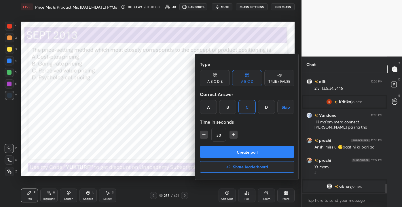
click at [252, 151] on button "Create poll" at bounding box center [247, 152] width 94 height 12
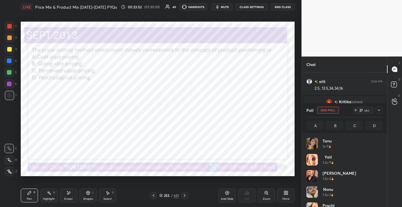
scroll to position [67, 74]
click at [380, 106] on div "Poll End Poll 26 sec" at bounding box center [344, 110] width 76 height 14
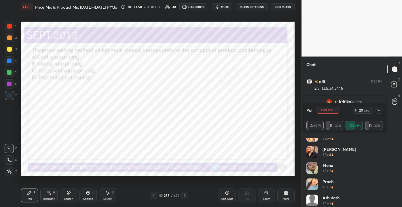
scroll to position [3, 0]
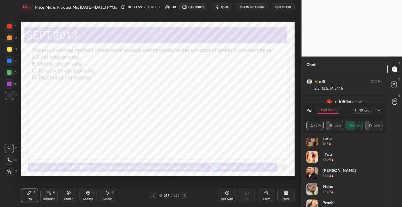
drag, startPoint x: 394, startPoint y: 152, endPoint x: 387, endPoint y: 149, distance: 8.0
click at [390, 151] on div "T Messages (T) D Doubts (D) G Raise Hand (G)" at bounding box center [394, 131] width 15 height 150
drag, startPoint x: 383, startPoint y: 147, endPoint x: 381, endPoint y: 142, distance: 5.5
click at [381, 140] on div "Tanu 1s • 9 Yati 1.2s • 9 [PERSON_NAME] 1.2s • 4 Nonu 1.3s • 2 [PERSON_NAME] 1.…" at bounding box center [343, 170] width 85 height 74
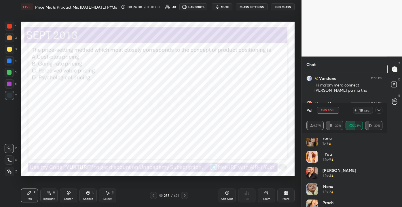
drag, startPoint x: 380, startPoint y: 144, endPoint x: 383, endPoint y: 127, distance: 17.7
click at [383, 127] on div "Poll End Poll 18 sec A 6.67% B 20% C 53.33% D 20% Tanu 1s • 9 Yati 1.2s • 9 [PE…" at bounding box center [343, 155] width 85 height 104
click at [378, 107] on div at bounding box center [378, 109] width 7 height 7
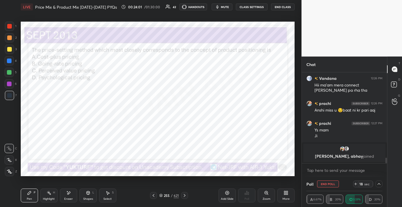
scroll to position [0, 0]
click at [386, 163] on div "[PERSON_NAME] joined Vandana 12:26 PM Hii ma'am mera connect [PERSON_NAME] pa r…" at bounding box center [343, 124] width 85 height 104
drag, startPoint x: 386, startPoint y: 160, endPoint x: 387, endPoint y: 165, distance: 5.5
click at [387, 165] on div "Chat [PERSON_NAME] joined Vandana 12:26 PM Hii ma'am mera connect [PERSON_NAME]…" at bounding box center [351, 131] width 100 height 150
click at [398, 166] on div "T Messages (T) D Doubts (D) G Raise Hand (G)" at bounding box center [394, 131] width 15 height 150
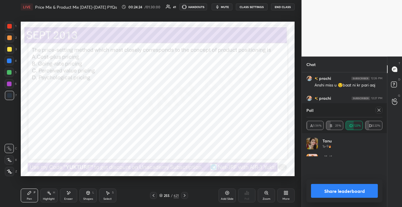
click at [376, 110] on div at bounding box center [378, 109] width 7 height 7
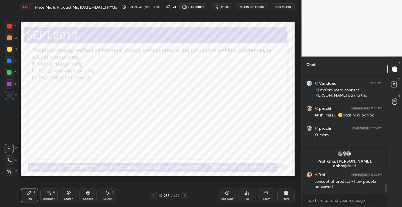
click at [64, 197] on div "Eraser" at bounding box center [68, 195] width 17 height 14
click at [9, 172] on span "Erase all" at bounding box center [9, 171] width 9 height 4
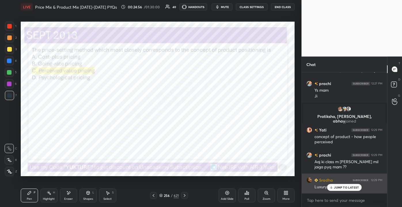
click at [333, 185] on div "JUMP TO LATEST" at bounding box center [344, 186] width 35 height 7
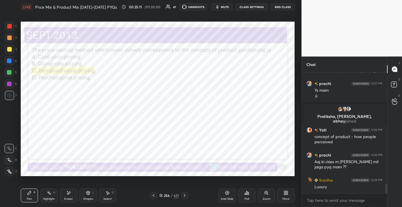
click at [69, 196] on div "Eraser" at bounding box center [68, 195] width 17 height 14
drag, startPoint x: 10, startPoint y: 178, endPoint x: 13, endPoint y: 181, distance: 4.3
click at [9, 177] on div "1 2 3 4 5 6 7 C X Z E E Erase all H H LIVE Price Mix & Product Mix [DATE]-[DATE…" at bounding box center [148, 103] width 297 height 207
drag, startPoint x: 9, startPoint y: 174, endPoint x: 15, endPoint y: 174, distance: 6.1
click at [8, 173] on div "Erase all" at bounding box center [9, 171] width 9 height 9
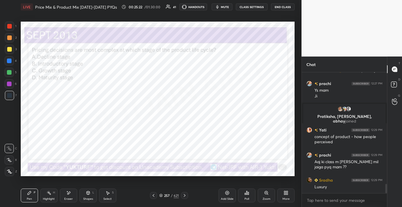
click at [168, 193] on div "257" at bounding box center [167, 194] width 6 height 3
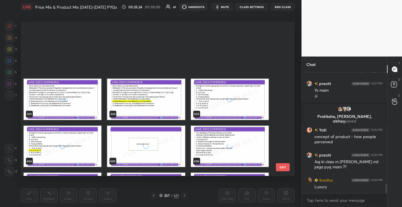
scroll to position [9569, 0]
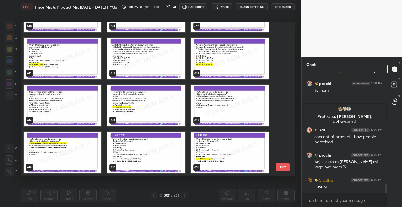
click at [283, 169] on button "EXIT" at bounding box center [283, 167] width 14 height 8
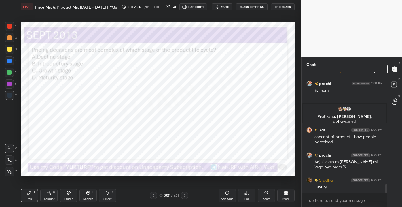
click at [169, 192] on div "257 / 621" at bounding box center [169, 194] width 20 height 5
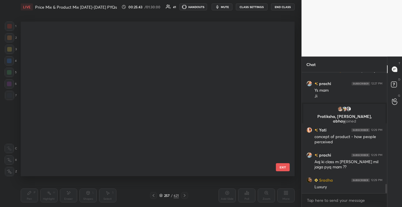
scroll to position [152, 271]
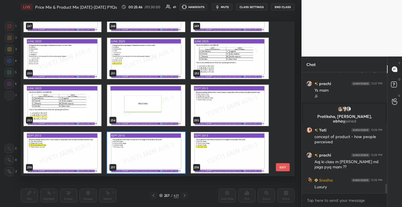
click at [281, 167] on button "EXIT" at bounding box center [283, 167] width 14 height 8
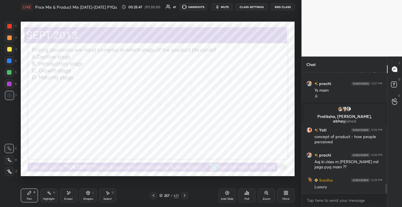
scroll to position [0, 0]
click at [246, 191] on icon at bounding box center [246, 192] width 5 height 5
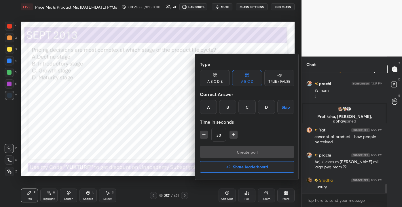
click at [263, 107] on div "D" at bounding box center [266, 107] width 17 height 14
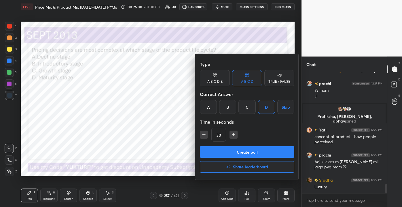
click at [265, 150] on button "Create poll" at bounding box center [247, 152] width 94 height 12
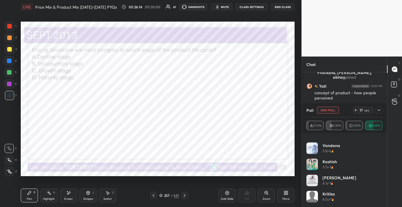
scroll to position [179, 0]
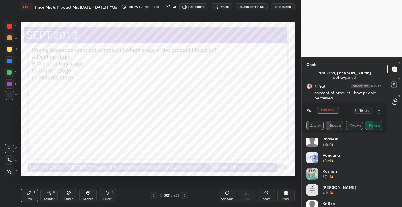
drag, startPoint x: 376, startPoint y: 191, endPoint x: 374, endPoint y: 162, distance: 29.1
click at [374, 162] on div "Rachan 1.6s • 4 Swati 2.5s • 1 alit 2.6s • 1 [PERSON_NAME] 2.6s • 1 Vandana 3.1…" at bounding box center [344, 171] width 76 height 69
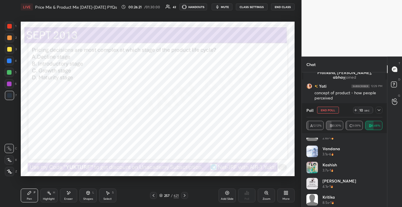
scroll to position [189, 0]
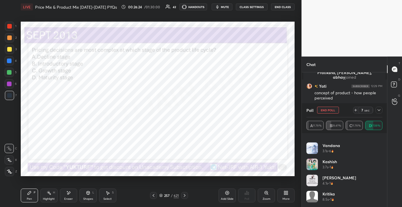
click at [379, 108] on icon at bounding box center [378, 110] width 5 height 5
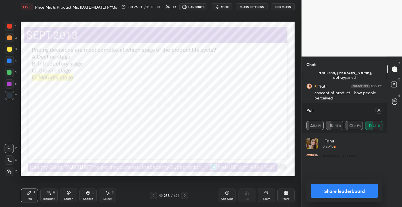
scroll to position [2, 1]
click at [380, 111] on div "Poll A 11.43% B 31.43% C 11.43% D 45.71%" at bounding box center [343, 118] width 85 height 30
click at [377, 110] on icon at bounding box center [378, 110] width 5 height 5
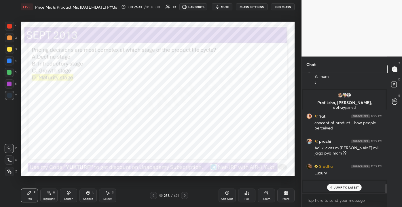
click at [340, 186] on p "JUMP TO LATEST" at bounding box center [346, 186] width 25 height 3
click at [168, 193] on div "259" at bounding box center [167, 194] width 6 height 3
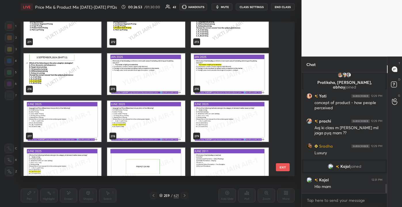
click at [283, 166] on button "EXIT" at bounding box center [283, 167] width 14 height 8
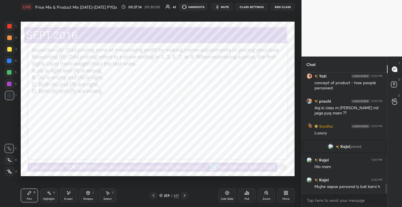
click at [168, 194] on div "259" at bounding box center [167, 194] width 6 height 3
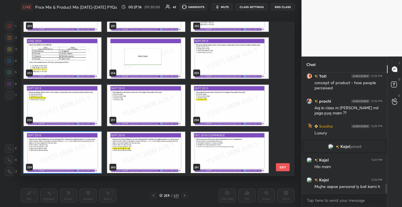
click at [276, 166] on button "EXIT" at bounding box center [283, 167] width 14 height 8
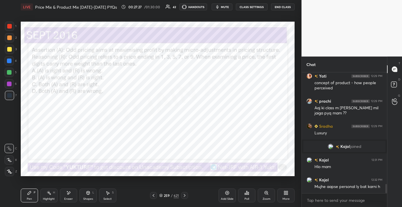
click at [245, 195] on div "Poll" at bounding box center [246, 195] width 17 height 14
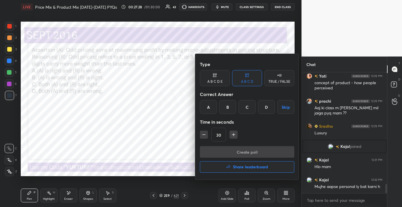
click at [248, 108] on div "C" at bounding box center [246, 107] width 17 height 14
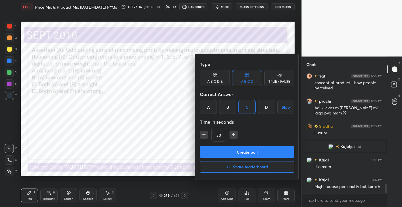
click at [240, 152] on button "Create poll" at bounding box center [247, 152] width 94 height 12
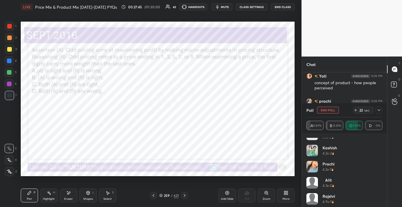
scroll to position [269, 0]
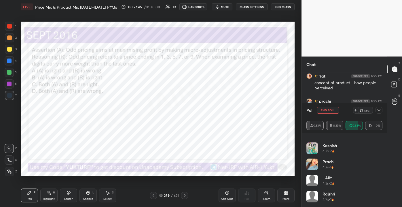
click at [386, 203] on div "PallaviKas... 3.3s • 2 [PERSON_NAME] 3.3s • 2 [PERSON_NAME] 4.2s • 2 [PERSON_NA…" at bounding box center [343, 170] width 85 height 74
drag, startPoint x: 386, startPoint y: 201, endPoint x: 384, endPoint y: 192, distance: 9.0
click at [385, 199] on div "PallaviKas... 3.3s • 2 [PERSON_NAME] 3.3s • 2 [PERSON_NAME] 4.2s • 2 [PERSON_NA…" at bounding box center [343, 170] width 85 height 74
drag, startPoint x: 384, startPoint y: 192, endPoint x: 382, endPoint y: 159, distance: 32.9
click at [381, 162] on div "PallaviKas... 3.3s • 2 [PERSON_NAME] 3.3s • 2 [PERSON_NAME] 4.2s • 2 [PERSON_NA…" at bounding box center [343, 170] width 85 height 74
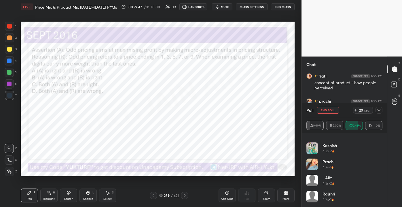
click at [380, 106] on div "Poll End Poll 20 sec" at bounding box center [344, 110] width 76 height 14
click at [377, 109] on icon at bounding box center [378, 110] width 3 height 2
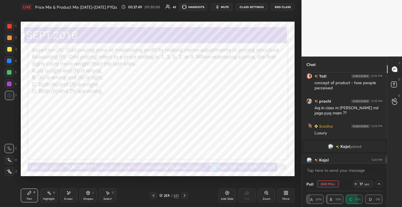
scroll to position [1493, 0]
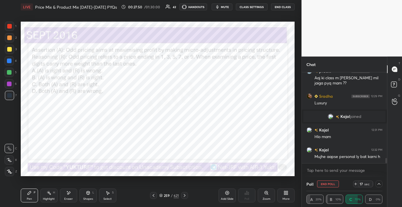
drag, startPoint x: 385, startPoint y: 160, endPoint x: 387, endPoint y: 166, distance: 6.6
click at [387, 166] on div "Chat Yati 12:29 PM concept of product - how people perceived [PERSON_NAME] 12:2…" at bounding box center [351, 131] width 100 height 150
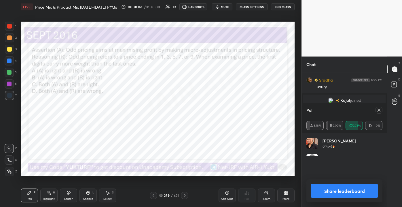
scroll to position [17, 74]
click at [4, 27] on div "1 2 3 4 5 6 7 C X Z E E Erase all H H" at bounding box center [9, 99] width 18 height 154
click at [7, 25] on div at bounding box center [9, 26] width 5 height 5
click at [52, 197] on div "Highlight" at bounding box center [49, 198] width 12 height 3
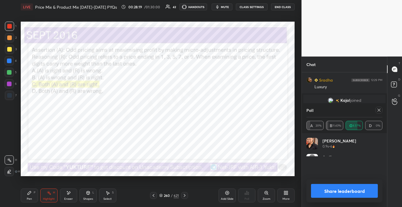
drag, startPoint x: 30, startPoint y: 201, endPoint x: 48, endPoint y: 192, distance: 20.7
click at [30, 200] on div "Pen P" at bounding box center [29, 195] width 17 height 14
click at [382, 110] on div at bounding box center [378, 109] width 7 height 7
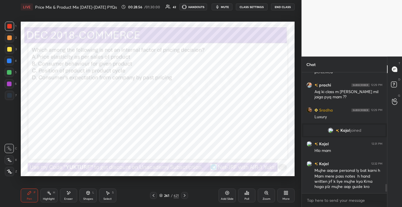
scroll to position [1499, 0]
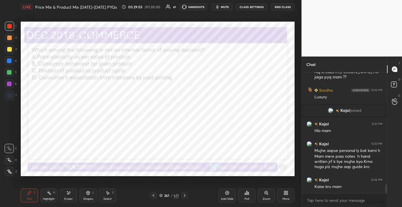
click at [63, 200] on div "Eraser" at bounding box center [68, 195] width 17 height 14
click at [7, 172] on span "Erase all" at bounding box center [9, 171] width 9 height 4
click at [69, 196] on div "Eraser" at bounding box center [68, 195] width 17 height 14
click at [11, 174] on div "Erase all" at bounding box center [9, 171] width 9 height 9
click at [13, 173] on div "1 2 3 4 5 6 7 C X Z E E Erase all H H" at bounding box center [9, 99] width 18 height 154
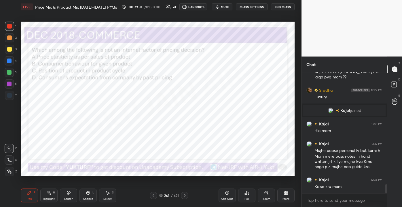
scroll to position [1505, 0]
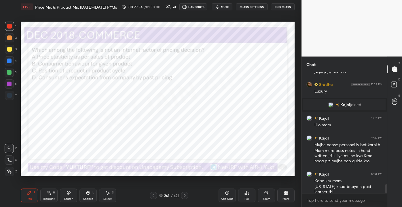
click at [164, 195] on div "261" at bounding box center [167, 194] width 6 height 3
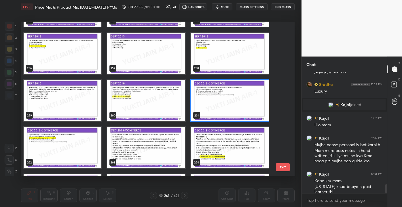
scroll to position [4000, 0]
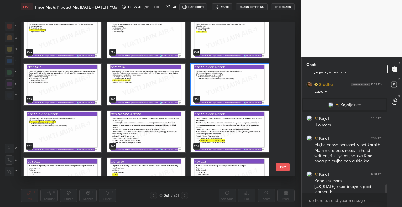
click at [284, 166] on button "EXIT" at bounding box center [283, 167] width 14 height 8
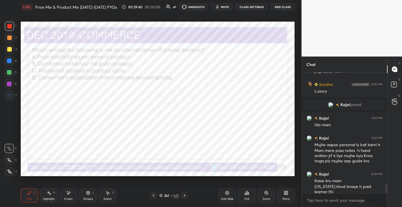
scroll to position [0, 0]
click at [167, 193] on div "261" at bounding box center [167, 194] width 6 height 3
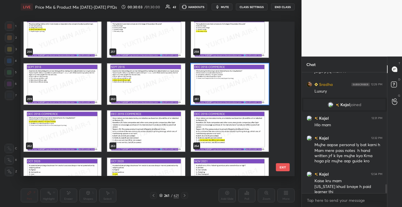
scroll to position [4033, 0]
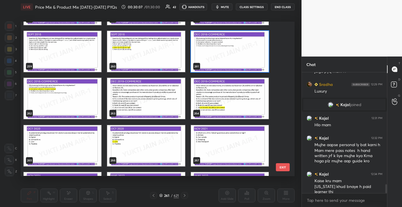
click at [288, 166] on button "EXIT" at bounding box center [283, 167] width 14 height 8
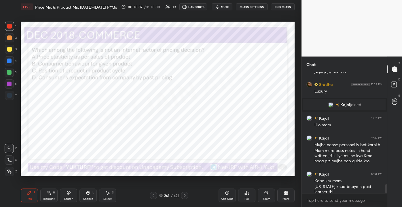
scroll to position [0, 0]
click at [250, 195] on div "Poll" at bounding box center [246, 195] width 17 height 14
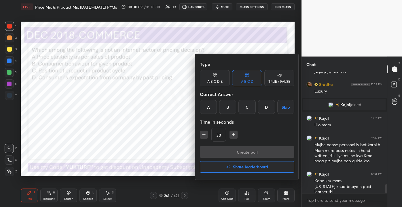
click at [227, 110] on div "B" at bounding box center [227, 107] width 17 height 14
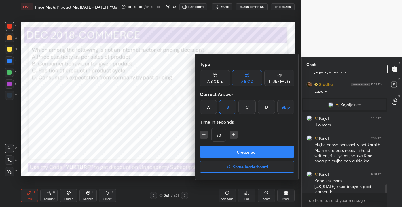
click at [236, 152] on button "Create poll" at bounding box center [247, 152] width 94 height 12
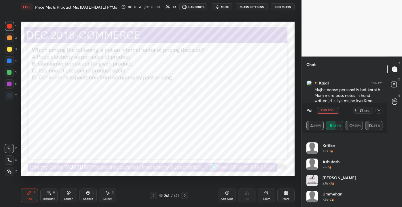
scroll to position [1574, 0]
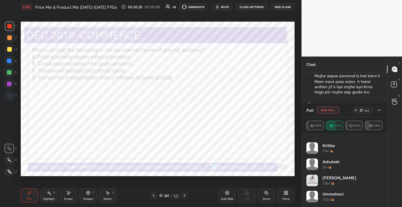
click at [378, 112] on icon at bounding box center [378, 110] width 5 height 5
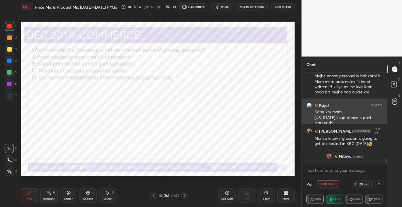
scroll to position [50, 74]
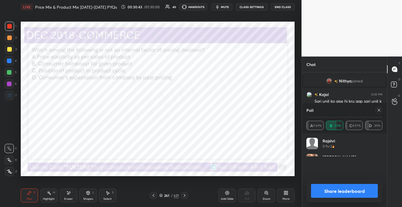
drag, startPoint x: 377, startPoint y: 110, endPoint x: 377, endPoint y: 113, distance: 3.2
click at [377, 110] on icon at bounding box center [378, 110] width 5 height 5
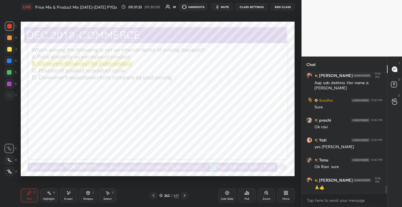
click at [223, 5] on span "mute" at bounding box center [225, 7] width 8 height 4
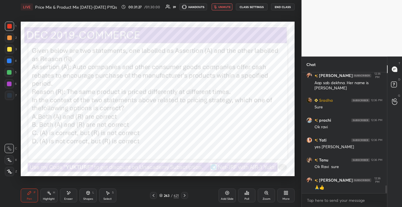
scroll to position [1756, 0]
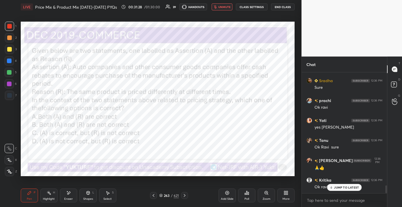
click at [336, 187] on p "JUMP TO LATEST" at bounding box center [346, 186] width 25 height 3
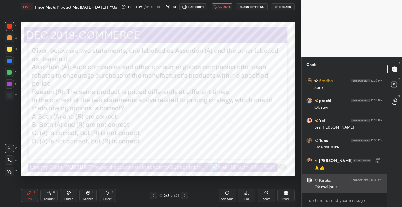
scroll to position [1775, 0]
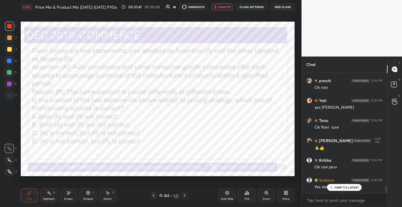
click at [338, 188] on p "JUMP TO LATEST" at bounding box center [346, 186] width 25 height 3
click at [220, 10] on div "LIVE Price Mix & Product Mix [DATE]-[DATE] PYQs 00:31:52 / 01:30:00 38 HANDOUTS…" at bounding box center [158, 7] width 274 height 14
click at [221, 7] on span "unmute" at bounding box center [224, 7] width 12 height 4
click at [169, 195] on div "263" at bounding box center [167, 194] width 6 height 3
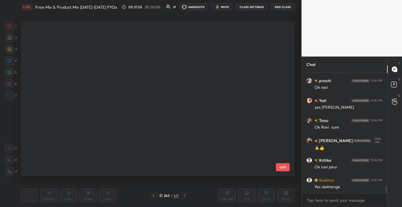
scroll to position [152, 271]
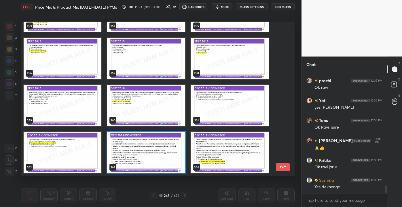
click at [283, 167] on button "EXIT" at bounding box center [283, 167] width 14 height 8
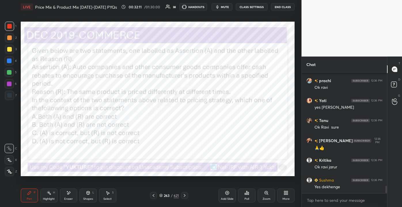
scroll to position [1806, 0]
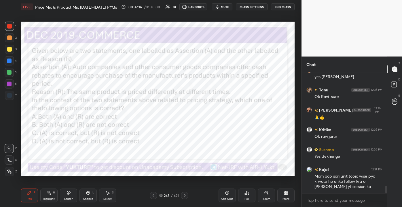
click at [248, 196] on div "Poll" at bounding box center [246, 195] width 17 height 14
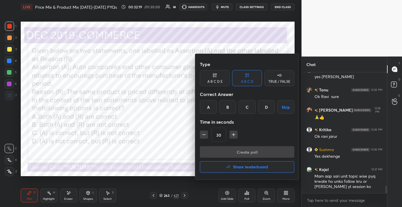
click at [249, 108] on div "C" at bounding box center [246, 107] width 17 height 14
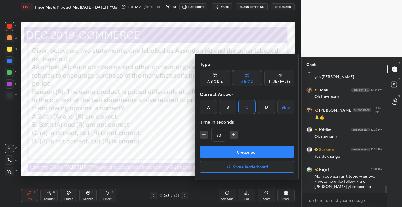
click at [255, 153] on button "Create poll" at bounding box center [247, 152] width 94 height 12
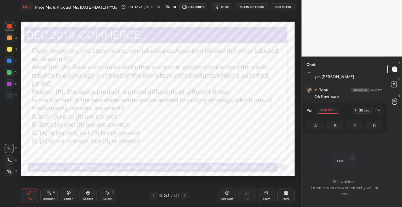
scroll to position [2, 1]
click at [168, 192] on div "263 / 621" at bounding box center [169, 195] width 38 height 7
click at [167, 194] on div "263" at bounding box center [167, 194] width 6 height 3
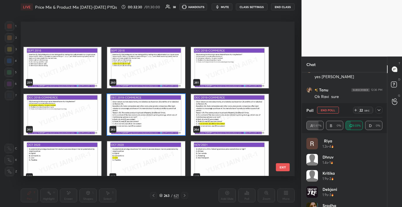
scroll to position [4050, 0]
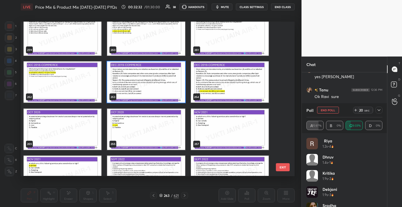
click at [287, 167] on button "EXIT" at bounding box center [283, 167] width 14 height 8
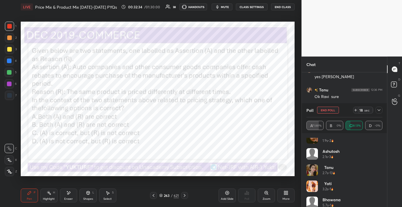
scroll to position [76, 0]
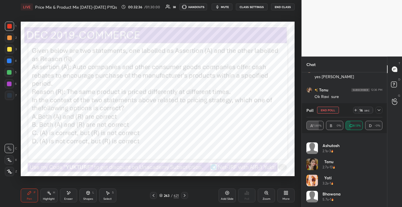
click at [380, 106] on div "Poll End Poll 16 sec" at bounding box center [344, 110] width 76 height 14
click at [377, 108] on icon at bounding box center [378, 110] width 5 height 5
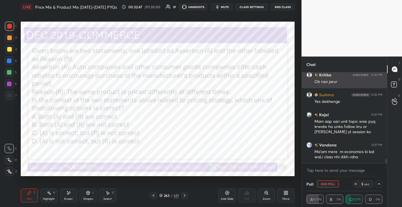
scroll to position [1874, 0]
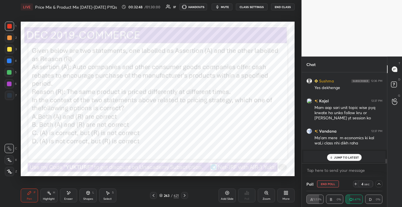
click at [345, 154] on div "JUMP TO LATEST" at bounding box center [344, 157] width 35 height 7
click at [327, 154] on div "A joined" at bounding box center [344, 156] width 82 height 12
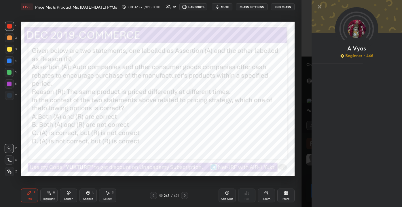
scroll to position [2, 1]
click at [321, 10] on div at bounding box center [356, 16] width 90 height 33
click at [319, 7] on icon at bounding box center [319, 6] width 3 height 3
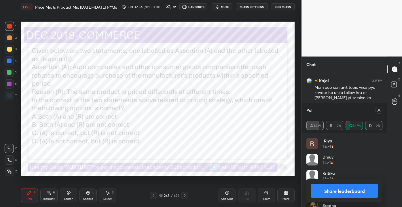
click at [360, 129] on div "A 73.53% B 0% C 26.47% D 0%" at bounding box center [344, 125] width 76 height 16
click at [378, 107] on div at bounding box center [378, 109] width 7 height 7
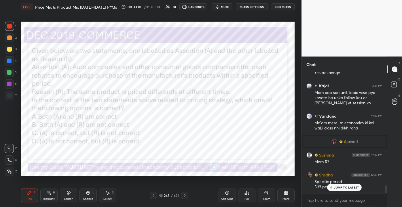
click at [334, 183] on div "JUMP TO LATEST" at bounding box center [344, 186] width 35 height 7
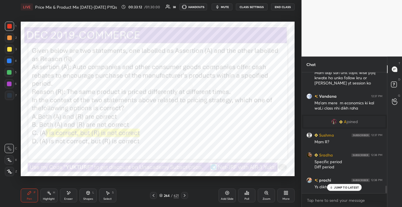
click at [336, 186] on p "JUMP TO LATEST" at bounding box center [346, 186] width 25 height 3
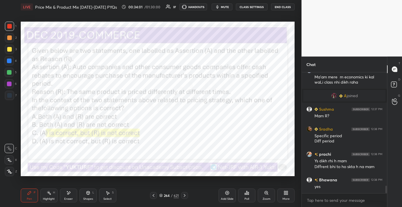
click at [65, 197] on div "Eraser" at bounding box center [68, 198] width 9 height 3
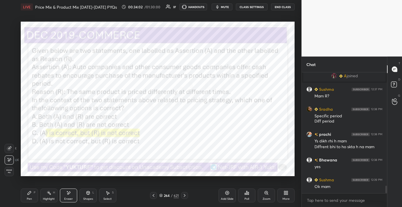
click at [23, 180] on div "Setting up your live class Poll for secs No correct answer Start poll" at bounding box center [157, 99] width 278 height 170
click at [12, 172] on div "Erase all" at bounding box center [9, 171] width 9 height 9
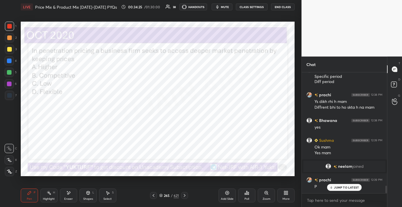
scroll to position [1855, 0]
click at [247, 197] on div "Poll" at bounding box center [246, 198] width 5 height 3
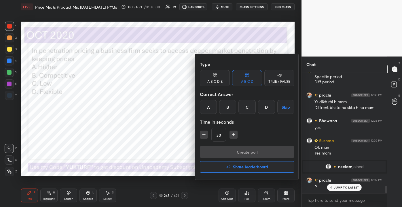
click at [251, 108] on div "C" at bounding box center [246, 107] width 17 height 14
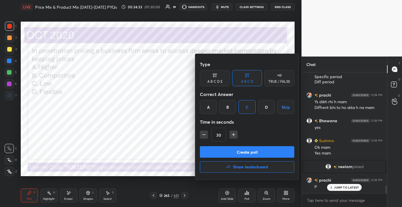
click at [250, 155] on button "Create poll" at bounding box center [247, 152] width 94 height 12
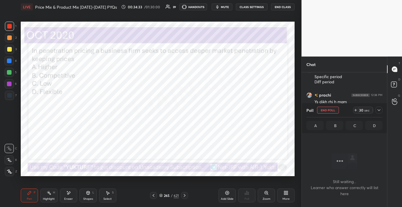
scroll to position [41, 83]
click at [166, 197] on div "265" at bounding box center [167, 194] width 6 height 3
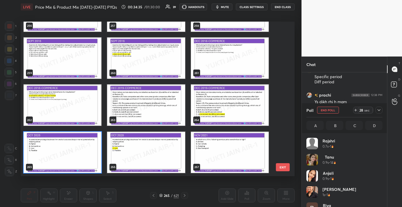
scroll to position [67, 74]
click at [289, 163] on div "256 257 258 259 260 261 262 263 264 265 266 267 268 269 270 271 272 273 EXIT" at bounding box center [158, 99] width 274 height 154
click at [289, 161] on div "256 257 258 259 260 261 262 263 264 265 266 267 268 269 270 271 272 273 EXIT" at bounding box center [158, 99] width 274 height 154
click at [290, 163] on div "256 257 258 259 260 261 262 263 264 265 266 267 268 269 270 271 272 273 EXIT" at bounding box center [158, 99] width 274 height 154
click at [292, 163] on div "256 257 258 259 260 261 262 263 264 265 266 267 268 269 270 271 272 273 EXIT" at bounding box center [158, 99] width 274 height 154
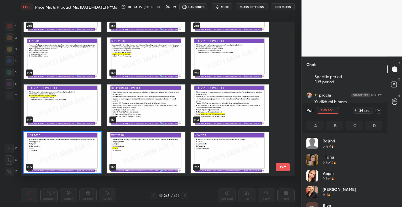
click at [291, 161] on div "256 257 258 259 260 261 262 263 264 265 266 267 268 269 270 271 272 273 EXIT" at bounding box center [158, 99] width 274 height 154
click at [287, 164] on button "EXIT" at bounding box center [283, 167] width 14 height 8
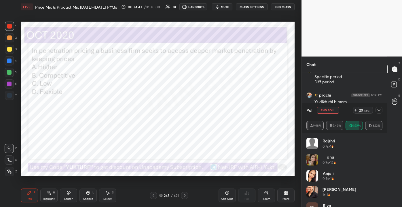
scroll to position [1890, 0]
click at [378, 112] on icon at bounding box center [378, 110] width 5 height 5
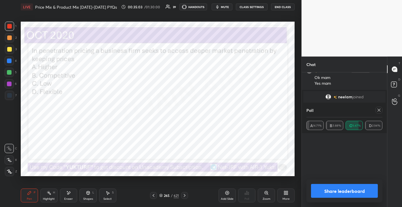
scroll to position [17, 74]
click at [381, 109] on div at bounding box center [378, 109] width 7 height 7
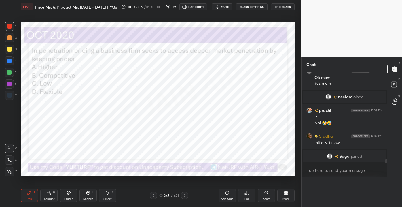
scroll to position [0, 1]
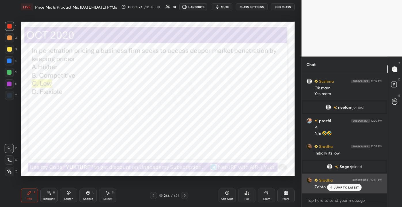
drag, startPoint x: 343, startPoint y: 188, endPoint x: 346, endPoint y: 187, distance: 2.9
click at [344, 188] on p "JUMP TO LATEST" at bounding box center [346, 186] width 25 height 3
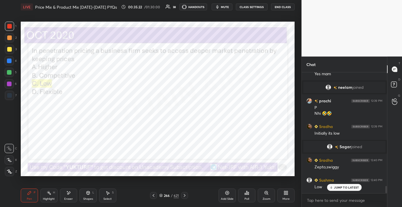
drag, startPoint x: 344, startPoint y: 185, endPoint x: 342, endPoint y: 184, distance: 3.0
click at [344, 186] on p "JUMP TO LATEST" at bounding box center [346, 186] width 25 height 3
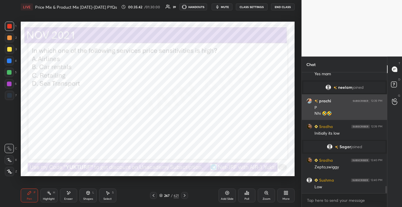
click at [320, 102] on div "1 2 3 4 5 6 7 C X Z E E Erase all H H LIVE Price Mix & Product Mix [DATE]-[DATE…" at bounding box center [201, 103] width 402 height 207
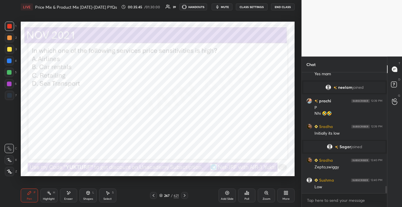
click at [64, 199] on div "Eraser" at bounding box center [68, 195] width 17 height 14
click at [12, 173] on div "Erase all" at bounding box center [9, 171] width 9 height 9
click at [167, 193] on div "267" at bounding box center [167, 194] width 6 height 3
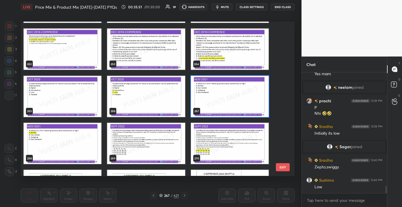
scroll to position [4131, 0]
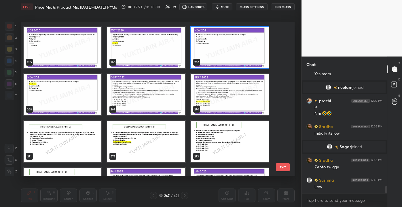
click at [290, 166] on div "262 263 264 265 266 267 268 269 270 271 272 273 274 275 276 277 278 279 EXIT" at bounding box center [158, 99] width 274 height 154
click at [286, 166] on button "EXIT" at bounding box center [283, 167] width 14 height 8
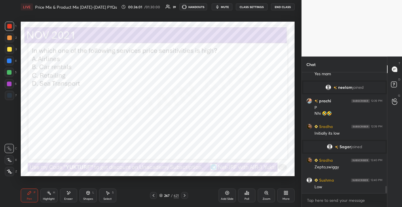
click at [246, 194] on icon at bounding box center [246, 192] width 5 height 5
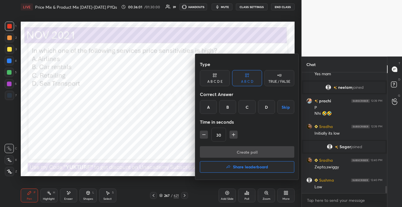
click at [211, 103] on div "A" at bounding box center [208, 107] width 17 height 14
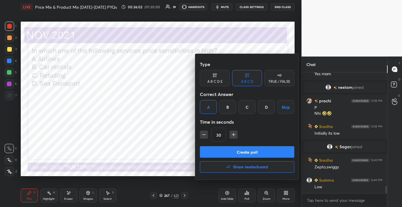
click at [225, 152] on button "Create poll" at bounding box center [247, 152] width 94 height 12
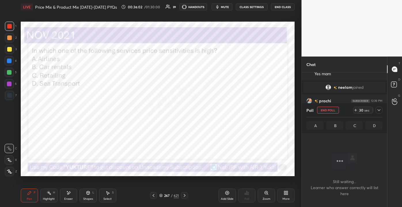
scroll to position [2, 1]
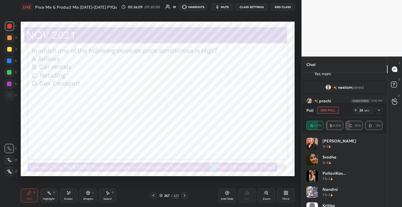
click at [379, 108] on icon at bounding box center [378, 110] width 5 height 5
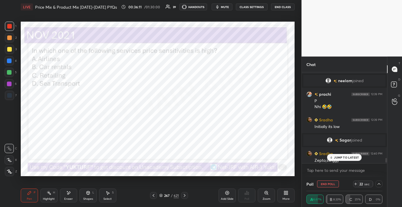
scroll to position [1931, 0]
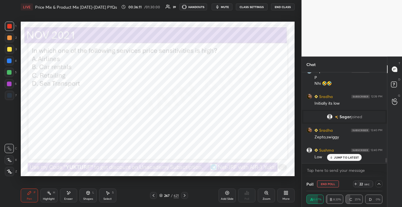
drag, startPoint x: 386, startPoint y: 160, endPoint x: 387, endPoint y: 164, distance: 4.3
click at [387, 164] on div "Chat [GEOGRAPHIC_DATA] 12:38 PM yes [PERSON_NAME] 12:39 PM Ok mam Yes mam [PERS…" at bounding box center [351, 131] width 100 height 150
click at [350, 157] on p "JUMP TO LATEST" at bounding box center [346, 156] width 25 height 3
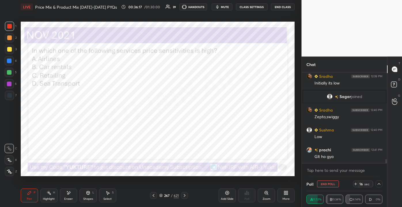
click at [380, 182] on icon at bounding box center [378, 183] width 5 height 5
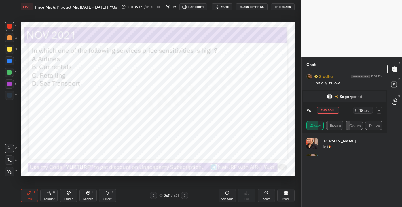
scroll to position [17, 74]
click at [381, 145] on div "Sharma 1s • 2 [PERSON_NAME] 1s • 4 PallaviKas... 1.1s • 2 Nandini 1.1s • 2 [PER…" at bounding box center [344, 146] width 76 height 18
click at [380, 110] on icon at bounding box center [378, 110] width 3 height 2
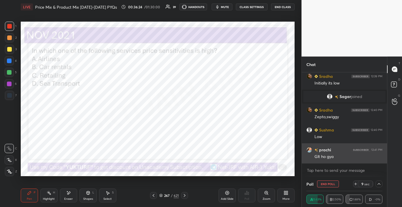
scroll to position [0, 1]
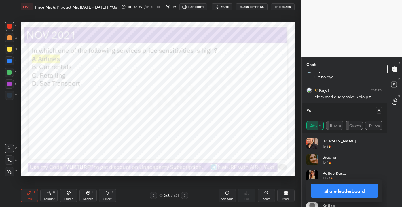
click at [378, 107] on div at bounding box center [378, 109] width 7 height 7
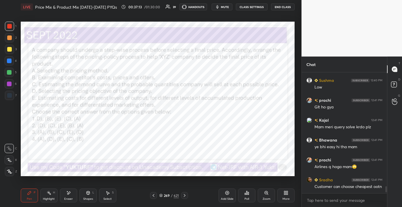
click at [169, 195] on div "269" at bounding box center [167, 194] width 6 height 3
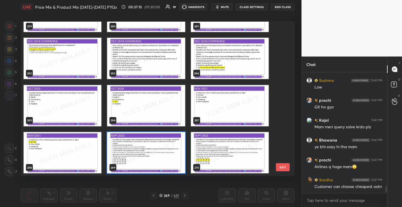
click at [281, 165] on button "EXIT" at bounding box center [283, 167] width 14 height 8
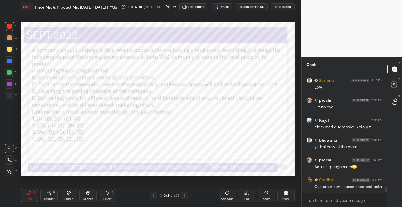
drag, startPoint x: 47, startPoint y: 197, endPoint x: 41, endPoint y: 192, distance: 7.3
click at [46, 196] on div "Highlight H" at bounding box center [48, 195] width 17 height 14
click at [12, 62] on div at bounding box center [9, 60] width 5 height 5
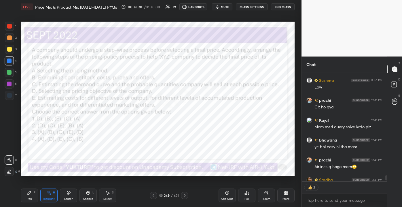
click at [247, 200] on div "Poll" at bounding box center [246, 198] width 5 height 3
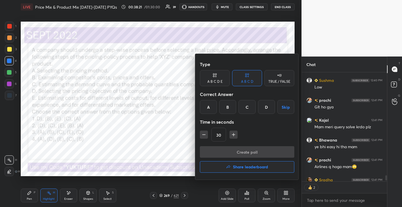
drag, startPoint x: 231, startPoint y: 107, endPoint x: 236, endPoint y: 132, distance: 25.7
click at [232, 109] on div "B" at bounding box center [227, 107] width 17 height 14
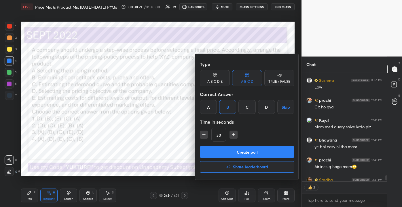
click at [238, 152] on button "Create poll" at bounding box center [247, 152] width 94 height 12
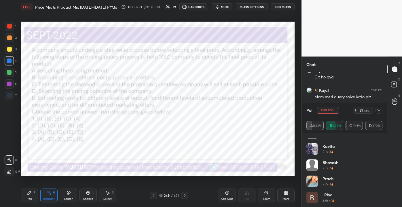
scroll to position [189, 0]
click at [379, 110] on icon at bounding box center [378, 110] width 3 height 2
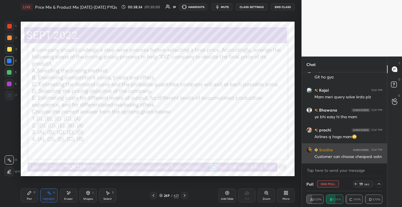
scroll to position [0, 0]
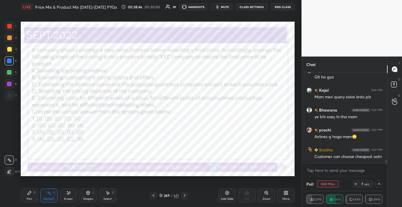
click at [378, 184] on icon at bounding box center [378, 183] width 5 height 5
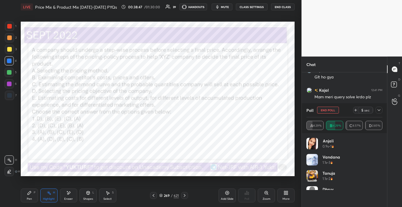
drag, startPoint x: 377, startPoint y: 141, endPoint x: 376, endPoint y: 158, distance: 17.6
drag, startPoint x: 379, startPoint y: 134, endPoint x: 379, endPoint y: 144, distance: 9.8
click at [379, 148] on div "Anjali 0.9s • 1 Vandana 1.1s • 3 [PERSON_NAME] 1.1s • 2 [PERSON_NAME] 1.1s • 1 …" at bounding box center [343, 170] width 85 height 74
click at [379, 110] on icon at bounding box center [378, 110] width 5 height 5
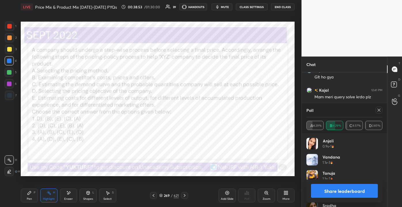
drag, startPoint x: 379, startPoint y: 106, endPoint x: 381, endPoint y: 108, distance: 3.1
click at [379, 106] on div "Poll" at bounding box center [344, 110] width 76 height 14
click at [377, 110] on icon at bounding box center [378, 110] width 5 height 5
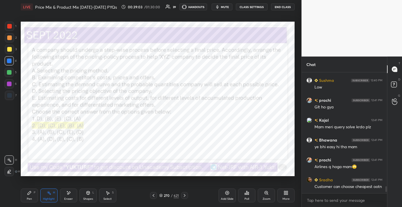
click at [6, 95] on div "1 2 3 4 5 6 7 C X Z E E Erase all H H LIVE Price Mix & Product Mix [DATE]-[DATE…" at bounding box center [148, 103] width 297 height 207
click at [105, 66] on div "1 2 3 4 5 6 7 C X Z E E Erase all H H LIVE Price Mix & Product Mix [DATE]-[DATE…" at bounding box center [148, 103] width 297 height 207
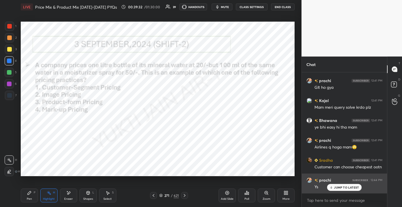
click at [337, 188] on p "JUMP TO LATEST" at bounding box center [346, 186] width 25 height 3
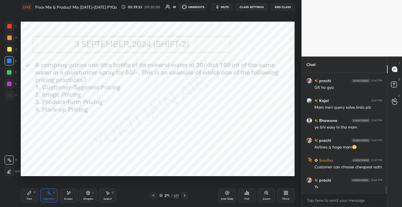
click at [168, 194] on div "271" at bounding box center [167, 194] width 6 height 3
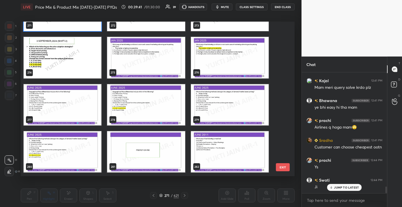
click at [340, 188] on p "JUMP TO LATEST" at bounding box center [346, 186] width 25 height 3
click at [280, 164] on button "EXIT" at bounding box center [283, 167] width 14 height 8
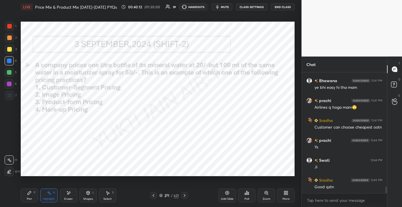
scroll to position [2080, 0]
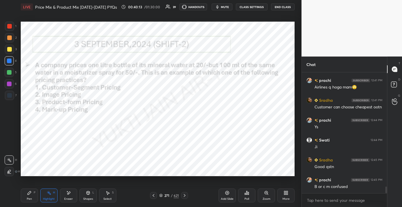
click at [168, 196] on div "271" at bounding box center [167, 194] width 6 height 3
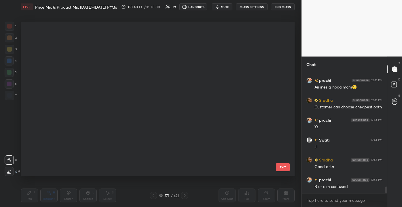
scroll to position [152, 271]
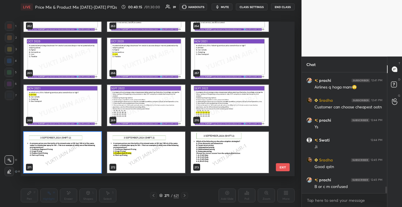
click at [281, 167] on button "EXIT" at bounding box center [283, 167] width 14 height 8
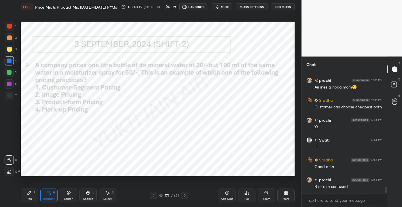
scroll to position [0, 0]
click at [223, 8] on span "mute" at bounding box center [225, 7] width 8 height 4
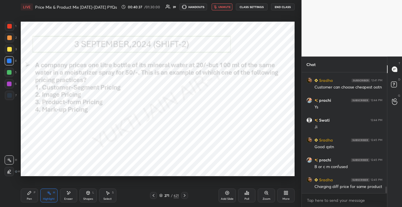
click at [246, 197] on div "Poll" at bounding box center [246, 198] width 5 height 3
click at [246, 202] on div "Poll" at bounding box center [246, 195] width 17 height 14
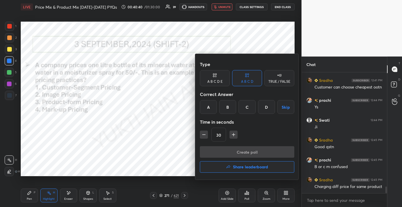
click at [245, 110] on div "C" at bounding box center [246, 107] width 17 height 14
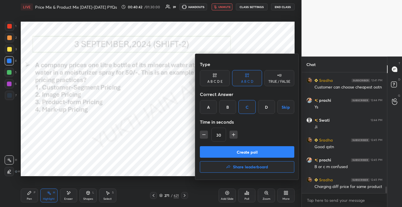
click at [237, 151] on button "Create poll" at bounding box center [247, 152] width 94 height 12
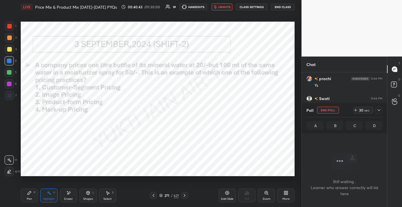
scroll to position [2130, 0]
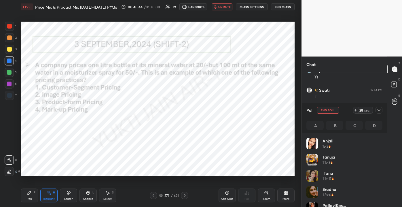
click at [376, 111] on div at bounding box center [378, 109] width 7 height 7
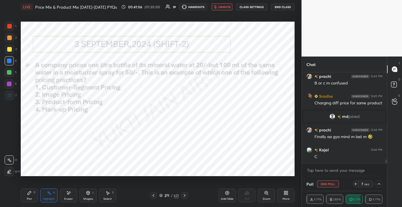
scroll to position [2106, 0]
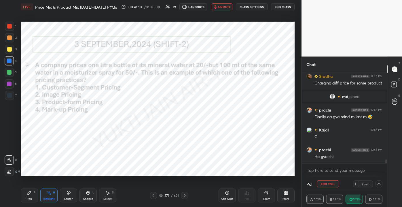
click at [224, 5] on span "unmute" at bounding box center [224, 7] width 12 height 4
click at [30, 194] on icon at bounding box center [29, 192] width 5 height 5
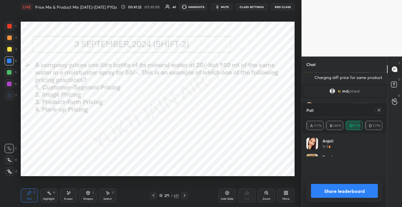
scroll to position [2131, 0]
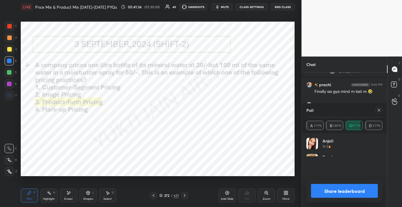
click at [380, 108] on icon at bounding box center [378, 110] width 5 height 5
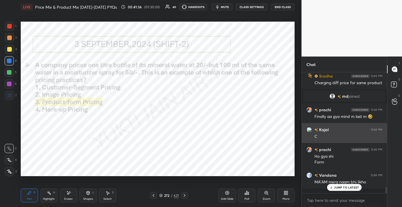
scroll to position [117, 83]
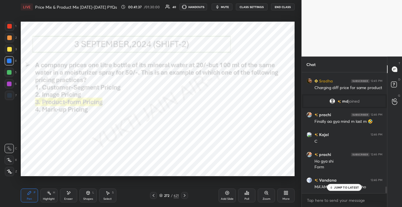
click at [344, 190] on div "JUMP TO LATEST" at bounding box center [344, 186] width 35 height 7
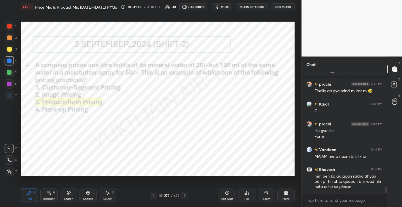
scroll to position [2151, 0]
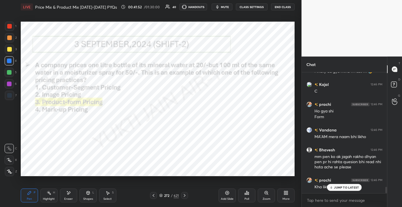
click at [335, 184] on div "JUMP TO LATEST" at bounding box center [344, 186] width 35 height 7
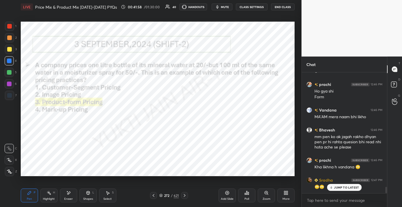
click at [337, 188] on p "JUMP TO LATEST" at bounding box center [346, 186] width 25 height 3
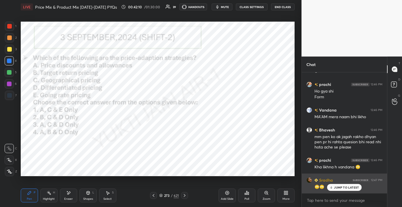
scroll to position [2191, 0]
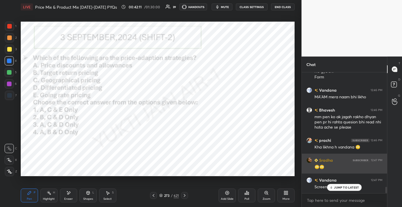
click at [336, 188] on p "JUMP TO LATEST" at bounding box center [346, 186] width 25 height 3
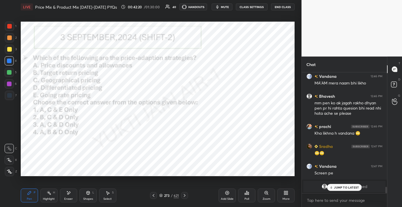
click at [348, 187] on p "JUMP TO LATEST" at bounding box center [346, 186] width 25 height 3
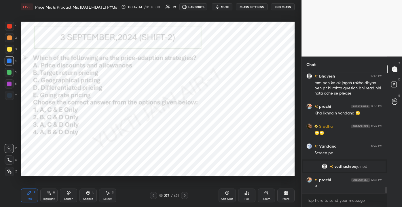
click at [219, 6] on icon "button" at bounding box center [217, 7] width 5 height 5
click at [173, 196] on div "621" at bounding box center [175, 194] width 5 height 5
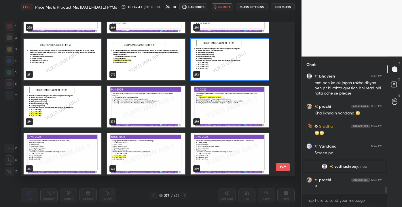
scroll to position [4229, 0]
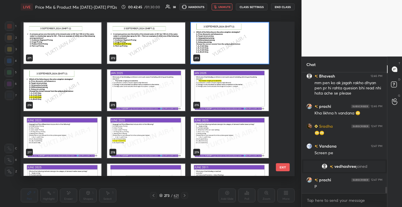
click at [280, 165] on button "EXIT" at bounding box center [283, 167] width 14 height 8
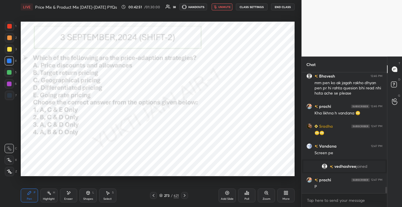
scroll to position [2182, 0]
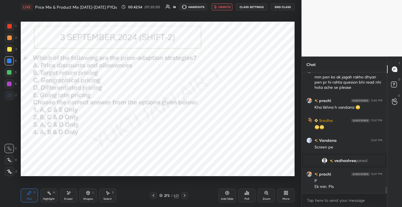
click at [171, 193] on div "/" at bounding box center [172, 194] width 2 height 3
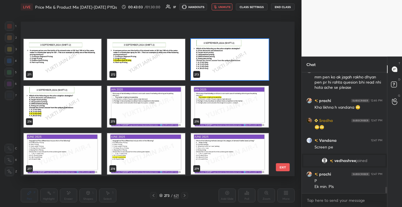
scroll to position [4229, 0]
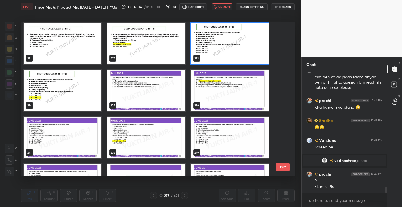
click at [284, 169] on button "EXIT" at bounding box center [283, 167] width 14 height 8
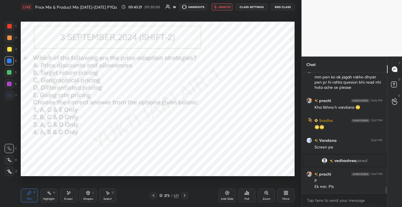
click at [228, 5] on span "unmute" at bounding box center [224, 7] width 12 height 4
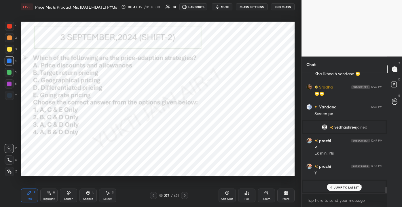
scroll to position [2, 1]
click at [349, 177] on p "JUMP TO LATEST" at bounding box center [346, 174] width 25 height 3
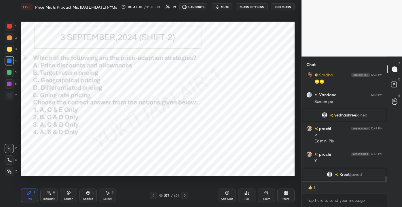
click at [244, 198] on div "Poll" at bounding box center [246, 198] width 5 height 3
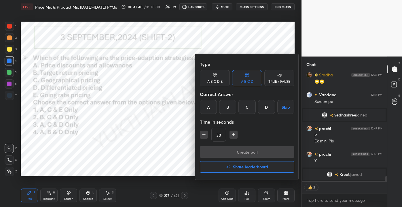
click at [244, 112] on div "C" at bounding box center [246, 107] width 17 height 14
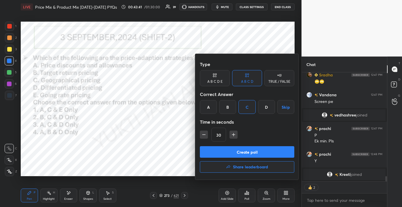
click at [247, 148] on button "Create poll" at bounding box center [247, 152] width 94 height 12
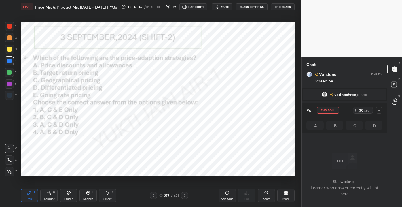
scroll to position [41, 83]
click at [226, 4] on button "mute" at bounding box center [221, 6] width 21 height 7
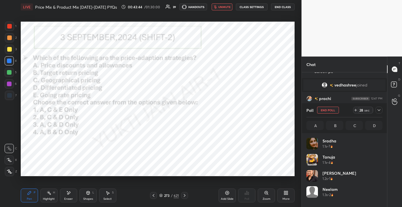
scroll to position [67, 74]
click at [166, 198] on div "273 / 621" at bounding box center [169, 195] width 38 height 7
click at [168, 194] on div "273" at bounding box center [167, 194] width 6 height 3
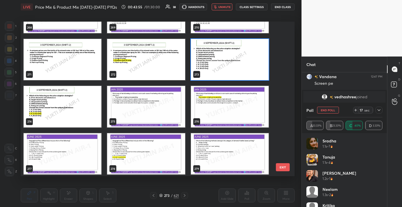
scroll to position [4213, 0]
click at [381, 108] on div at bounding box center [378, 109] width 7 height 7
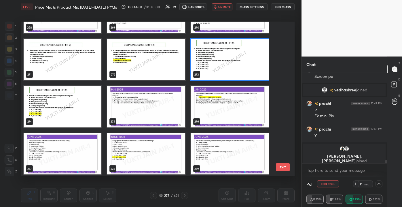
click at [288, 166] on button "EXIT" at bounding box center [283, 167] width 14 height 8
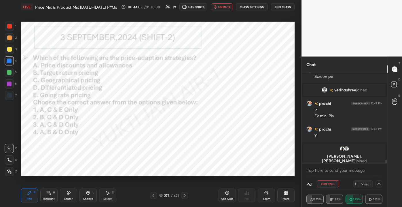
click at [343, 148] on img "grid" at bounding box center [342, 149] width 6 height 6
click at [342, 147] on img "grid" at bounding box center [342, 149] width 6 height 6
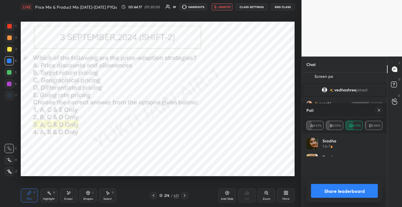
click at [227, 5] on button "unmute" at bounding box center [221, 6] width 21 height 7
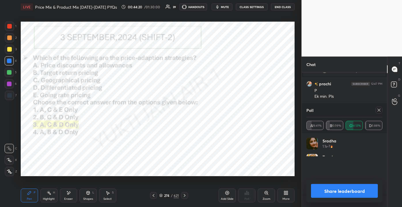
click at [379, 110] on icon at bounding box center [378, 110] width 5 height 5
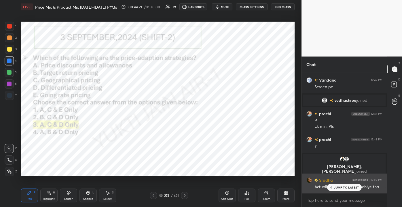
click at [343, 188] on p "JUMP TO LATEST" at bounding box center [346, 186] width 25 height 3
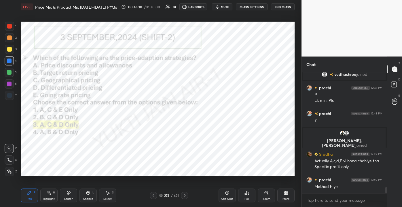
scroll to position [2282, 0]
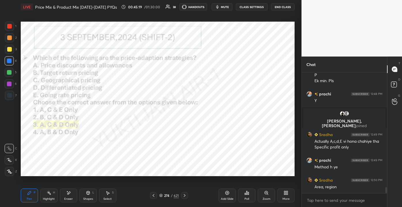
click at [224, 195] on div "Add Slide" at bounding box center [226, 195] width 17 height 14
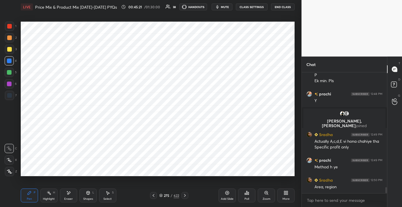
click at [10, 93] on div at bounding box center [9, 95] width 5 height 5
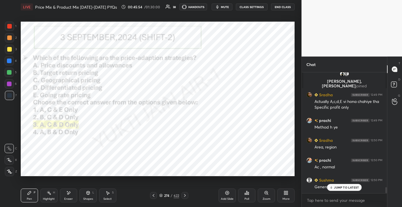
scroll to position [2342, 0]
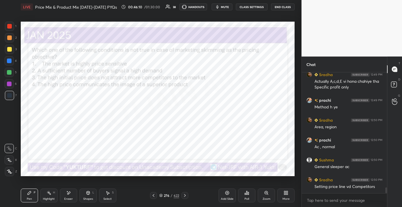
click at [68, 195] on div "Eraser" at bounding box center [68, 195] width 17 height 14
drag, startPoint x: 221, startPoint y: 6, endPoint x: 216, endPoint y: 18, distance: 13.0
click at [221, 6] on button "mute" at bounding box center [221, 6] width 21 height 7
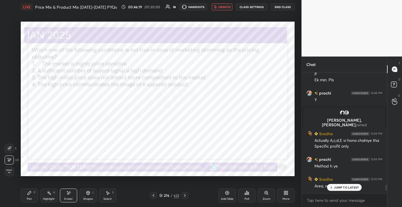
drag, startPoint x: 386, startPoint y: 190, endPoint x: 385, endPoint y: 187, distance: 3.7
click at [386, 187] on div at bounding box center [386, 187] width 2 height 6
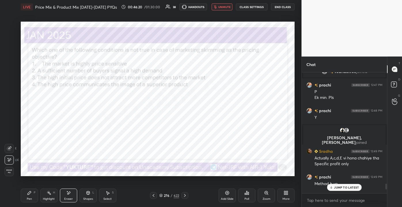
click at [345, 132] on img "grid" at bounding box center [346, 130] width 6 height 6
click at [343, 130] on img "grid" at bounding box center [342, 130] width 6 height 6
click at [346, 186] on p "JUMP TO LATEST" at bounding box center [346, 186] width 25 height 3
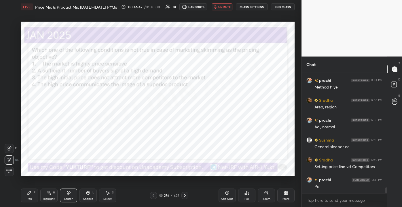
scroll to position [2, 1]
click at [222, 7] on span "unmute" at bounding box center [224, 7] width 12 height 4
click at [34, 196] on div "Pen P" at bounding box center [29, 195] width 17 height 14
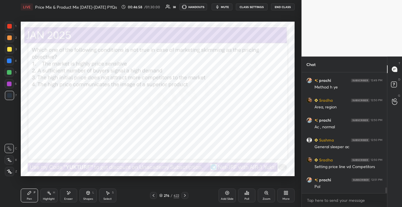
scroll to position [119, 83]
click at [171, 197] on div "276 / 622" at bounding box center [169, 195] width 38 height 7
click at [169, 194] on div "276" at bounding box center [167, 194] width 6 height 3
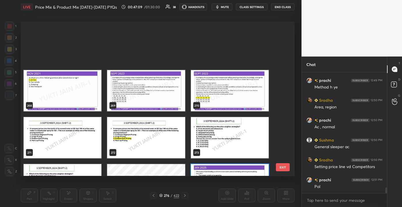
scroll to position [4184, 0]
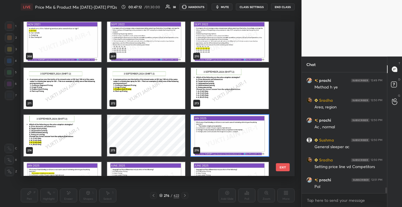
drag, startPoint x: 284, startPoint y: 85, endPoint x: 286, endPoint y: 105, distance: 19.3
click at [284, 87] on div "268 269 270 271 272 273 274 275 276 277 278 279 280 281 282 EXIT" at bounding box center [158, 99] width 274 height 154
click at [285, 169] on button "EXIT" at bounding box center [283, 167] width 14 height 8
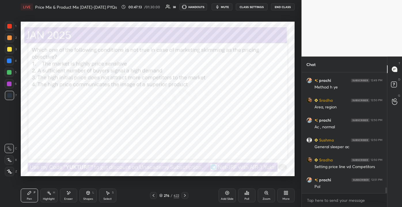
click at [246, 200] on div "Poll" at bounding box center [246, 195] width 17 height 14
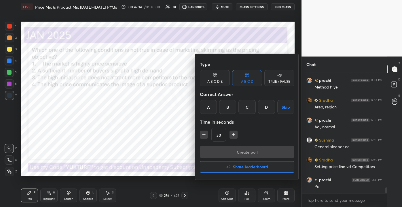
click at [210, 110] on div "A" at bounding box center [208, 107] width 17 height 14
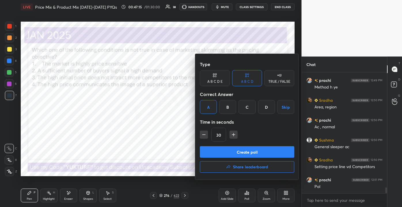
click at [237, 154] on button "Create poll" at bounding box center [247, 152] width 94 height 12
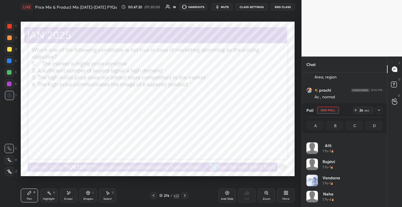
scroll to position [237, 0]
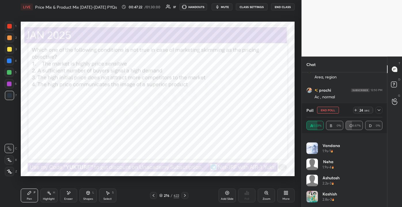
drag, startPoint x: 382, startPoint y: 200, endPoint x: 384, endPoint y: 193, distance: 7.4
click at [384, 188] on div "alit 1.9s • 3 Rajshri 1.9s • 1 Vandana 1.9s • 1 Neha 1.9s • 4 Ashutosh 2.2s • 3…" at bounding box center [343, 170] width 85 height 74
click at [381, 109] on div at bounding box center [378, 109] width 7 height 7
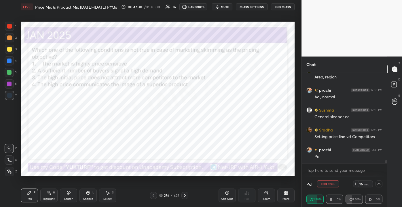
drag, startPoint x: 386, startPoint y: 164, endPoint x: 386, endPoint y: 169, distance: 5.8
click at [386, 169] on div "[PERSON_NAME] 12:49 PM Method h [PERSON_NAME] 12:50 PM Area, region [PERSON_NAM…" at bounding box center [343, 124] width 85 height 104
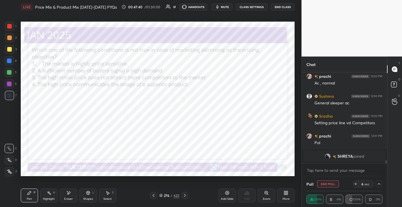
click at [328, 156] on img "grid" at bounding box center [327, 156] width 6 height 6
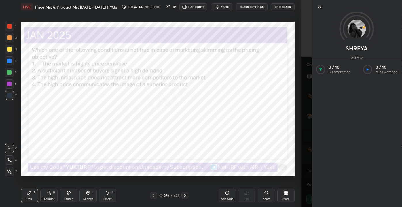
click at [319, 3] on icon at bounding box center [319, 6] width 7 height 7
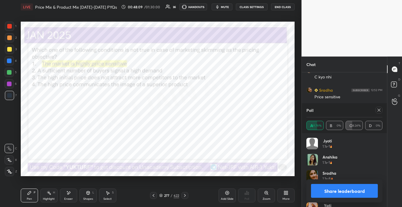
click at [378, 110] on icon at bounding box center [378, 110] width 5 height 5
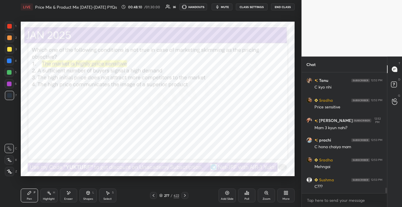
click at [219, 6] on icon "button" at bounding box center [217, 7] width 5 height 5
drag, startPoint x: 222, startPoint y: 7, endPoint x: 221, endPoint y: 21, distance: 14.1
click at [221, 7] on span "unmute" at bounding box center [224, 7] width 12 height 4
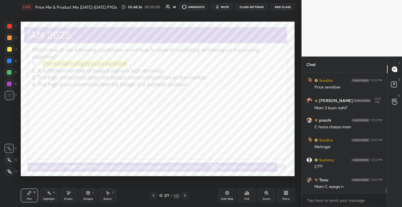
click at [68, 195] on div "Eraser" at bounding box center [68, 195] width 17 height 14
click at [7, 169] on span "Erase all" at bounding box center [9, 171] width 9 height 4
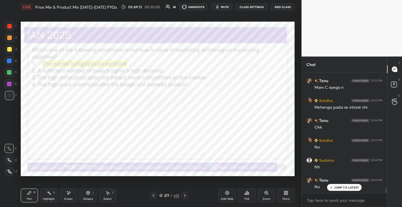
scroll to position [2610, 0]
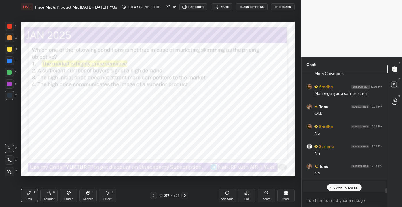
click at [346, 190] on div "JUMP TO LATEST" at bounding box center [344, 186] width 35 height 7
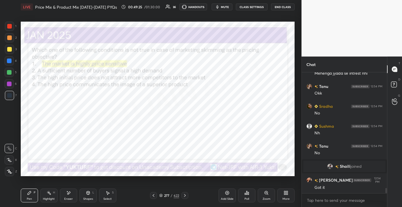
click at [223, 8] on span "mute" at bounding box center [225, 7] width 8 height 4
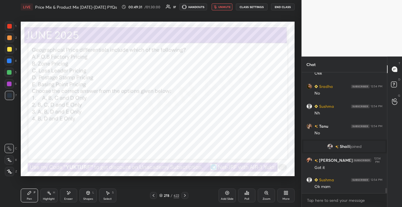
click at [218, 7] on button "unmute" at bounding box center [221, 6] width 21 height 7
click at [167, 194] on div "278" at bounding box center [167, 194] width 6 height 3
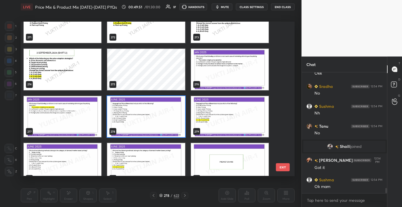
scroll to position [4283, 0]
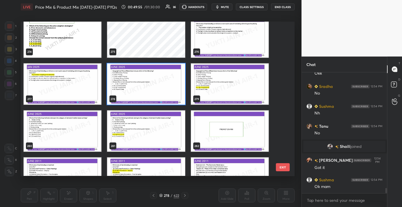
click at [284, 165] on button "EXIT" at bounding box center [283, 167] width 14 height 8
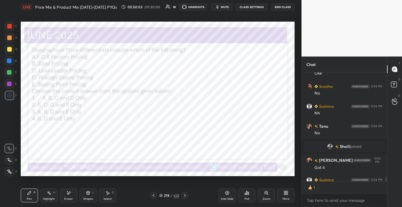
scroll to position [2, 1]
click at [246, 199] on div "Poll" at bounding box center [246, 198] width 5 height 3
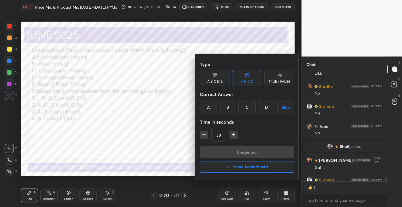
click at [237, 108] on div "A B C D Skip" at bounding box center [247, 107] width 94 height 14
click at [241, 108] on div "C" at bounding box center [246, 107] width 17 height 14
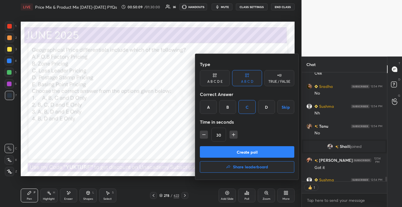
click at [241, 153] on button "Create poll" at bounding box center [247, 152] width 94 height 12
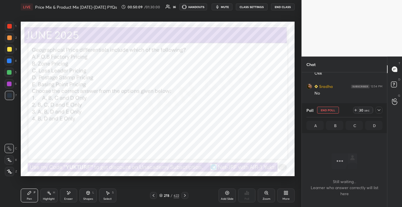
scroll to position [2691, 0]
click at [380, 109] on div at bounding box center [378, 109] width 7 height 7
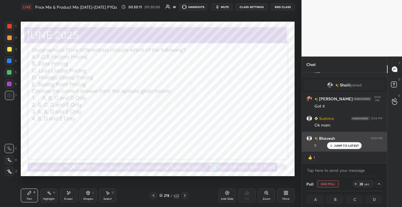
scroll to position [0, 1]
click at [344, 145] on p "JUMP TO LATEST" at bounding box center [346, 145] width 25 height 3
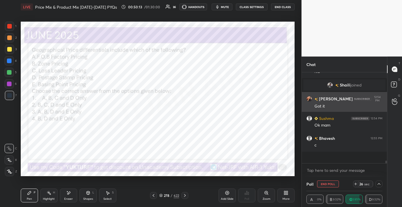
scroll to position [2700, 0]
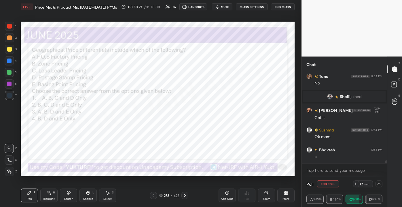
click at [380, 183] on icon at bounding box center [378, 183] width 5 height 5
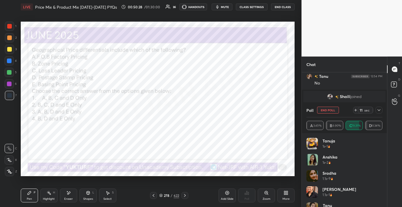
scroll to position [70, 0]
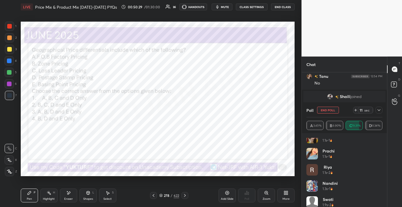
drag, startPoint x: 383, startPoint y: 156, endPoint x: 387, endPoint y: 192, distance: 36.7
click at [387, 192] on div "Chat [PERSON_NAME] 12:52 PM Price sensitive [PERSON_NAME] 12:52 PM Mam 3 kyun n…" at bounding box center [351, 131] width 100 height 150
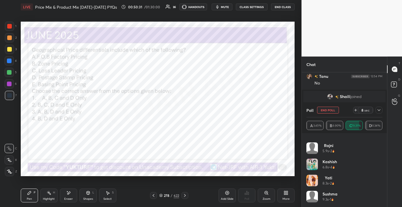
scroll to position [303, 0]
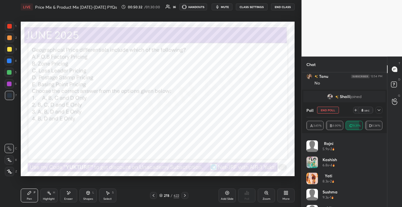
drag, startPoint x: 385, startPoint y: 190, endPoint x: 385, endPoint y: 186, distance: 4.9
click at [384, 177] on div "[PERSON_NAME] 3.6s • 9 [PERSON_NAME] 3.6s • 1 Ashutosh 4.7s • 4 [PERSON_NAME] 5…" at bounding box center [343, 170] width 85 height 74
drag, startPoint x: 384, startPoint y: 197, endPoint x: 385, endPoint y: 200, distance: 3.6
click at [385, 201] on div "[PERSON_NAME] 3.6s • 9 [PERSON_NAME] 3.6s • 1 Ashutosh 4.7s • 4 [PERSON_NAME] 5…" at bounding box center [343, 170] width 85 height 74
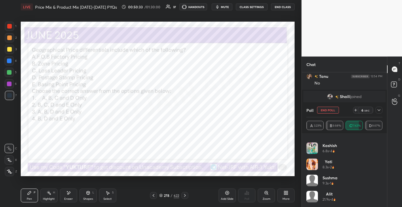
scroll to position [296, 0]
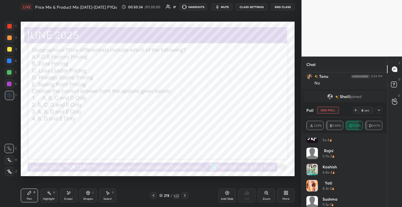
drag, startPoint x: 377, startPoint y: 181, endPoint x: 380, endPoint y: 188, distance: 7.5
click at [378, 172] on div "[PERSON_NAME] 3.6s • 9 [PERSON_NAME] 3.6s • 1 Ashutosh 4.7s • 4 [PERSON_NAME] 5…" at bounding box center [344, 171] width 76 height 69
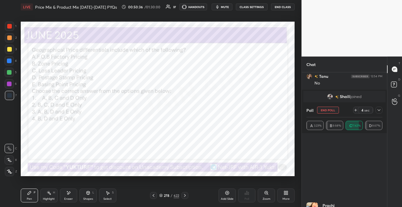
scroll to position [0, 0]
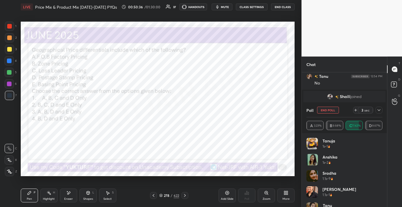
click at [378, 112] on div at bounding box center [378, 109] width 7 height 7
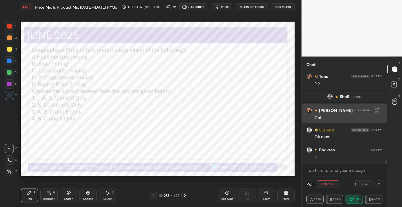
scroll to position [11, 74]
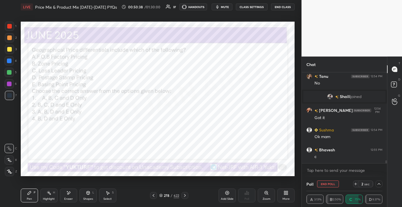
click at [221, 5] on button "mute" at bounding box center [221, 6] width 21 height 7
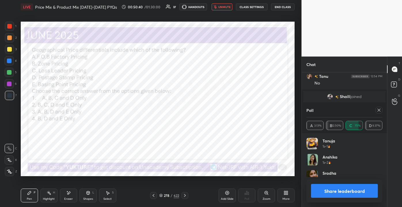
click at [378, 108] on icon at bounding box center [378, 110] width 5 height 5
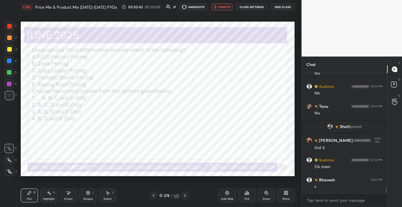
click at [224, 5] on button "unmute" at bounding box center [221, 6] width 21 height 7
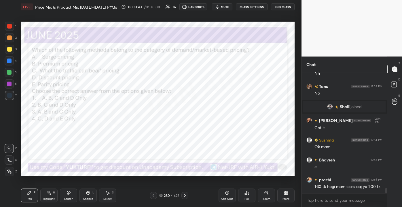
click at [165, 195] on div "280" at bounding box center [167, 194] width 6 height 3
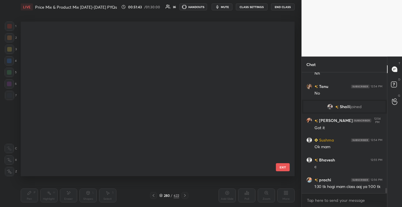
scroll to position [152, 271]
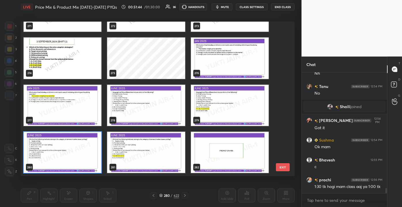
click at [286, 168] on button "EXIT" at bounding box center [283, 167] width 14 height 8
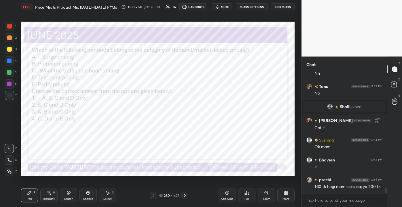
scroll to position [2766, 0]
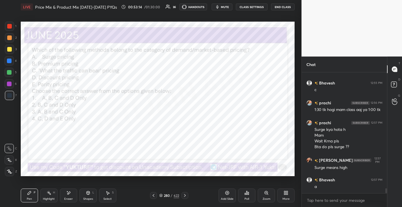
click at [174, 195] on div "622" at bounding box center [175, 194] width 5 height 5
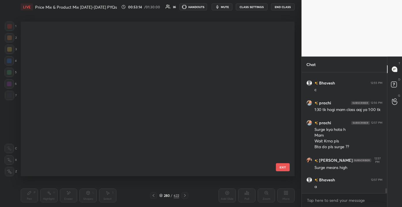
scroll to position [152, 271]
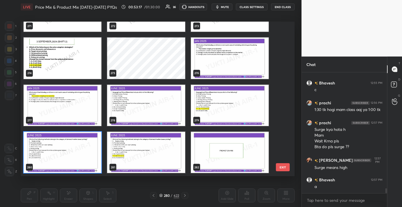
click at [284, 169] on button "EXIT" at bounding box center [283, 167] width 14 height 8
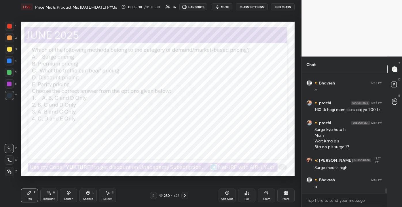
click at [252, 197] on div "Poll" at bounding box center [246, 195] width 17 height 14
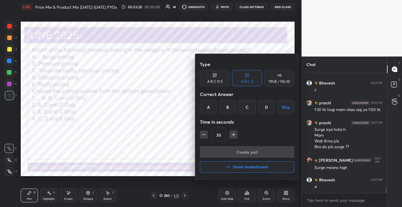
click at [248, 111] on div "C" at bounding box center [246, 107] width 17 height 14
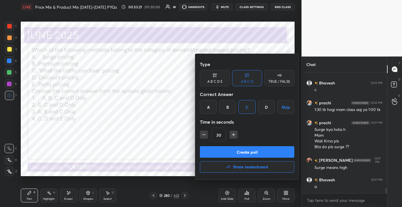
click at [249, 154] on button "Create poll" at bounding box center [247, 152] width 94 height 12
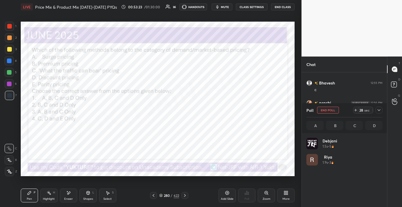
scroll to position [67, 74]
click at [379, 109] on icon at bounding box center [378, 110] width 5 height 5
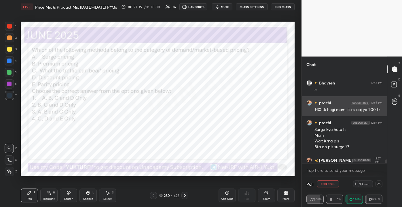
scroll to position [0, 1]
click at [374, 114] on div "[PERSON_NAME] 12:56 PM 1:30 tk hogi mam class aaj ya 1:00 tk" at bounding box center [343, 106] width 85 height 20
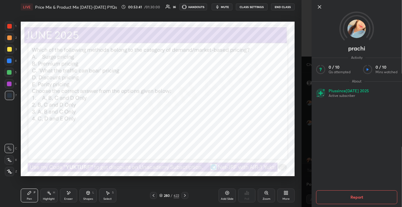
drag, startPoint x: 317, startPoint y: 6, endPoint x: 319, endPoint y: 8, distance: 3.1
click at [317, 6] on icon at bounding box center [319, 6] width 7 height 7
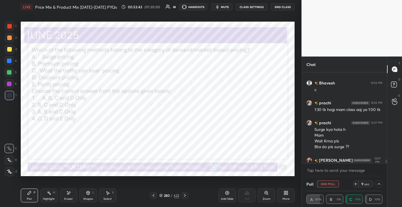
click at [385, 164] on div "[PERSON_NAME] 12:54 PM Got it [PERSON_NAME] 12:54 PM Ok mam [PERSON_NAME] 12:55…" at bounding box center [343, 124] width 85 height 104
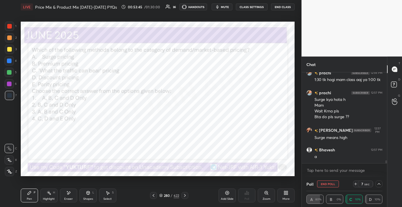
scroll to position [2816, 0]
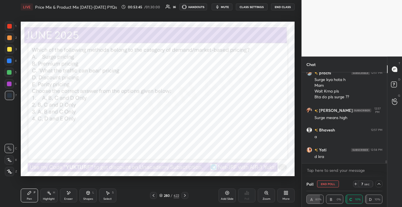
click at [379, 183] on icon at bounding box center [378, 183] width 5 height 5
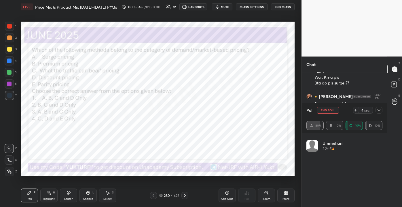
scroll to position [2691, 0]
click at [378, 111] on icon at bounding box center [378, 110] width 5 height 5
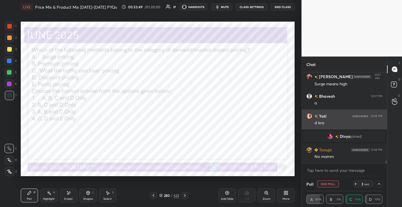
scroll to position [0, 0]
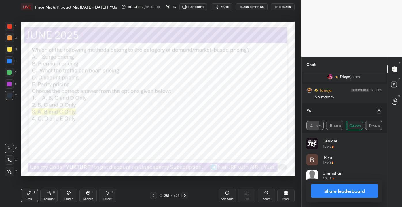
click at [377, 111] on icon at bounding box center [378, 110] width 5 height 5
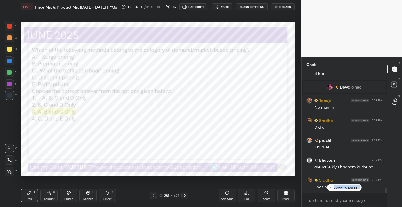
click at [337, 188] on p "JUMP TO LATEST" at bounding box center [346, 186] width 25 height 3
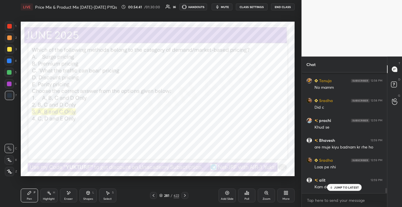
click at [338, 186] on p "JUMP TO LATEST" at bounding box center [346, 186] width 25 height 3
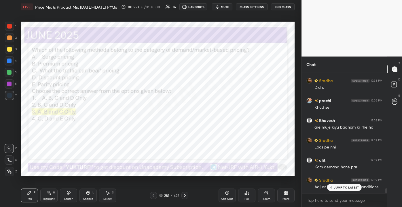
click at [346, 187] on p "JUMP TO LATEST" at bounding box center [346, 186] width 25 height 3
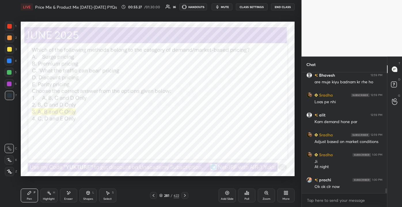
scroll to position [2839, 0]
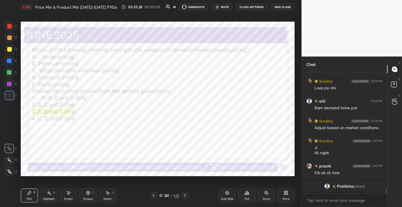
click at [63, 200] on div "Eraser" at bounding box center [68, 195] width 17 height 14
click at [7, 170] on span "Erase all" at bounding box center [9, 171] width 9 height 4
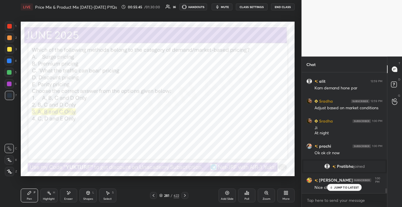
scroll to position [2821, 0]
click at [14, 45] on div "1 2 3 4 5 6 7 C X Z E E Erase all H H LIVE Price Mix & Product Mix [DATE]-[DATE…" at bounding box center [148, 103] width 297 height 207
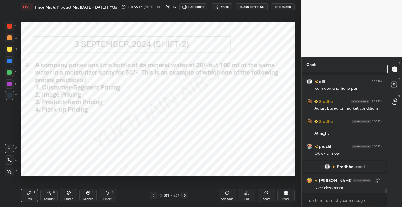
scroll to position [2846, 0]
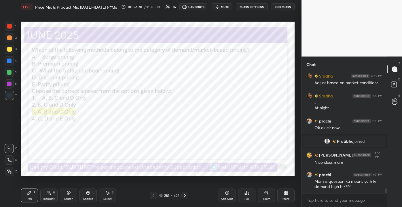
click at [225, 196] on div "Add Slide" at bounding box center [226, 195] width 17 height 14
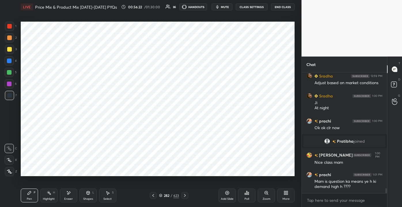
drag, startPoint x: 9, startPoint y: 26, endPoint x: 11, endPoint y: 23, distance: 3.7
click at [9, 25] on div at bounding box center [9, 26] width 5 height 5
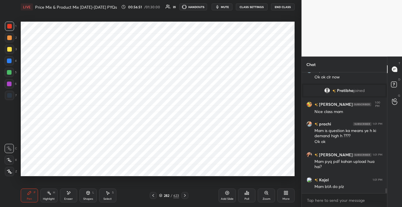
scroll to position [2917, 0]
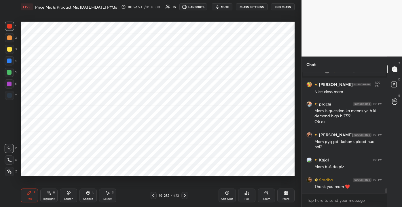
click at [288, 200] on div "More" at bounding box center [285, 195] width 17 height 14
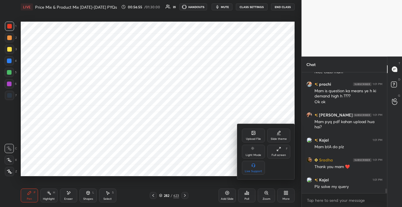
scroll to position [2956, 0]
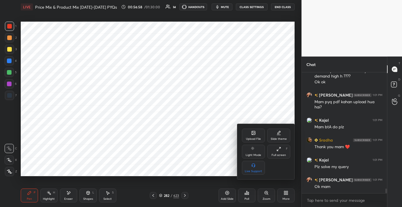
click at [225, 197] on div at bounding box center [201, 103] width 402 height 207
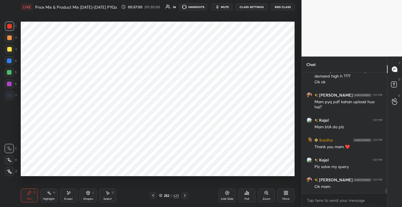
click at [221, 191] on div "Add Slide" at bounding box center [226, 195] width 17 height 14
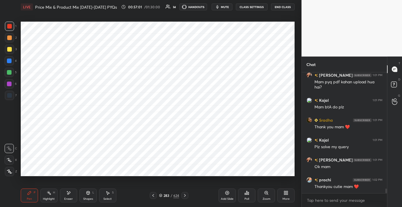
click at [11, 60] on div at bounding box center [9, 60] width 5 height 5
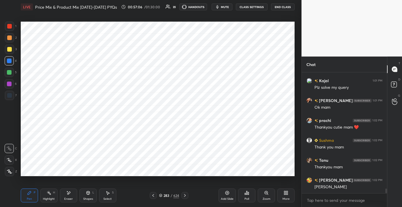
scroll to position [3056, 0]
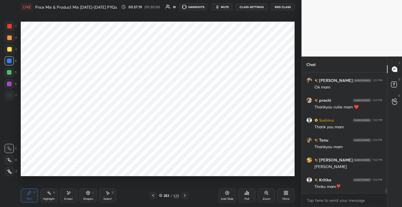
click at [286, 197] on div "More" at bounding box center [285, 198] width 7 height 3
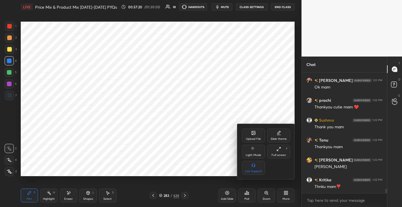
click at [215, 148] on div at bounding box center [201, 103] width 402 height 207
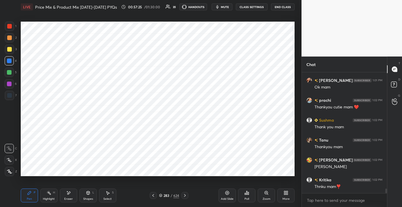
click at [286, 194] on icon at bounding box center [286, 193] width 1 height 1
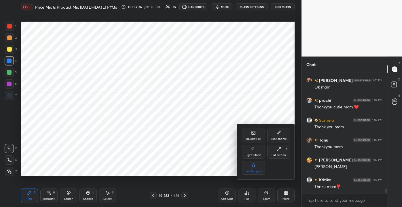
click at [245, 198] on div at bounding box center [201, 103] width 402 height 207
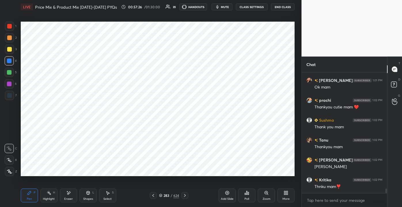
click at [243, 199] on div "Poll" at bounding box center [246, 195] width 17 height 14
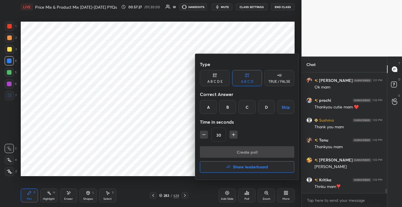
click at [241, 168] on h4 "Share leaderboard" at bounding box center [250, 167] width 35 height 4
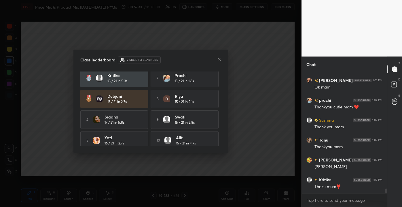
scroll to position [28, 0]
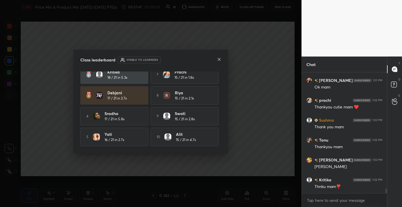
drag, startPoint x: 222, startPoint y: 126, endPoint x: 220, endPoint y: 114, distance: 11.6
click at [218, 110] on div "Class leaderboard Visible to learners Tanu 18 / 21 in 1.3s 6 Ashutosh 16 / 21 i…" at bounding box center [150, 100] width 155 height 103
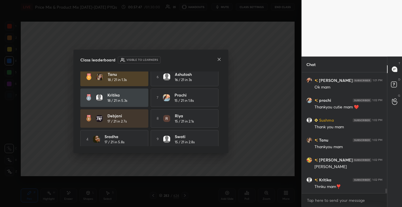
scroll to position [7, 0]
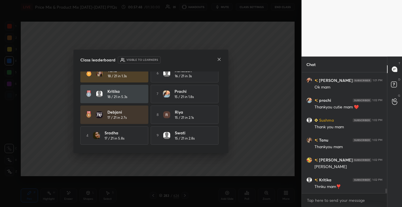
drag, startPoint x: 222, startPoint y: 104, endPoint x: 224, endPoint y: 102, distance: 3.5
click at [222, 97] on div "Class leaderboard Visible to learners Tanu 18 / 21 in 1.3s 6 Ashutosh 16 / 21 i…" at bounding box center [150, 100] width 155 height 103
drag, startPoint x: 224, startPoint y: 102, endPoint x: 221, endPoint y: 90, distance: 12.2
click at [221, 90] on div "Class leaderboard Visible to learners Tanu 18 / 21 in 1.3s 6 Ashutosh 16 / 21 i…" at bounding box center [150, 100] width 155 height 103
click at [221, 92] on div "Class leaderboard Visible to learners Tanu 18 / 21 in 1.3s 6 Ashutosh 16 / 21 i…" at bounding box center [150, 100] width 155 height 103
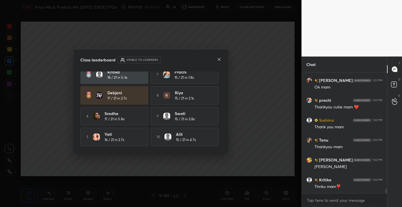
scroll to position [3075, 0]
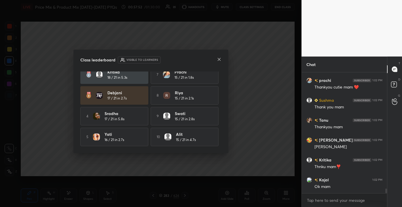
drag, startPoint x: 222, startPoint y: 111, endPoint x: 221, endPoint y: 108, distance: 3.3
click at [219, 105] on div "Class leaderboard Visible to learners Tanu 18 / 21 in 1.3s 6 Ashutosh 16 / 21 i…" at bounding box center [150, 100] width 155 height 103
drag, startPoint x: 221, startPoint y: 108, endPoint x: 221, endPoint y: 100, distance: 8.1
click at [220, 93] on div "Class leaderboard Visible to learners Tanu 18 / 21 in 1.3s 6 Ashutosh 16 / 21 i…" at bounding box center [150, 100] width 155 height 103
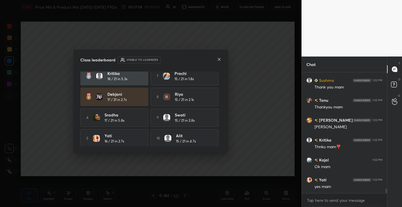
scroll to position [28, 0]
click at [220, 57] on icon at bounding box center [219, 59] width 5 height 5
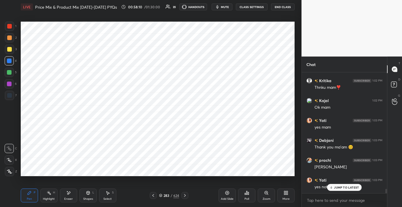
scroll to position [3174, 0]
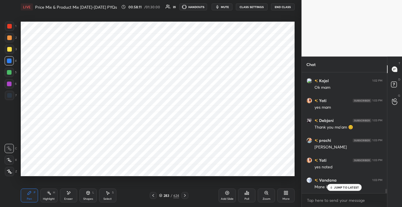
click at [335, 189] on div "JUMP TO LATEST" at bounding box center [344, 186] width 35 height 7
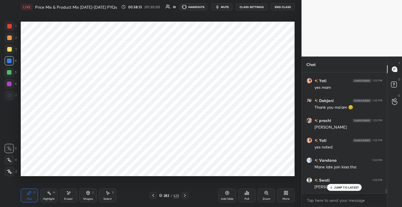
click at [333, 186] on div "JUMP TO LATEST" at bounding box center [344, 186] width 35 height 7
click at [283, 197] on div "More" at bounding box center [285, 198] width 7 height 3
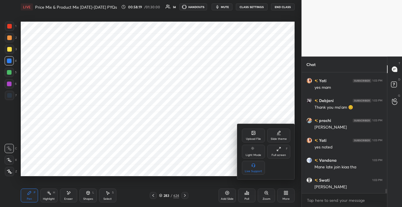
click at [251, 193] on div at bounding box center [201, 103] width 402 height 207
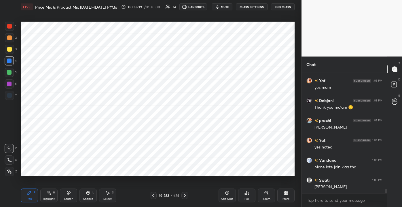
scroll to position [3214, 0]
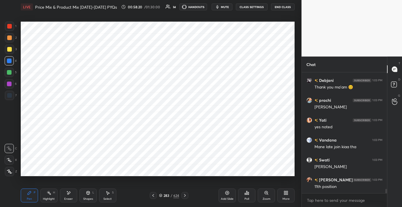
click at [248, 195] on div "Poll" at bounding box center [246, 195] width 17 height 14
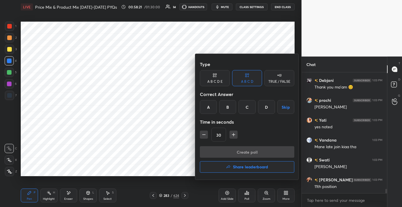
click at [263, 172] on div "Create poll Share leaderboard" at bounding box center [247, 160] width 94 height 29
click at [263, 167] on h4 "Share leaderboard" at bounding box center [250, 167] width 35 height 4
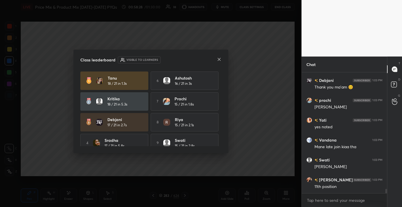
scroll to position [28, 0]
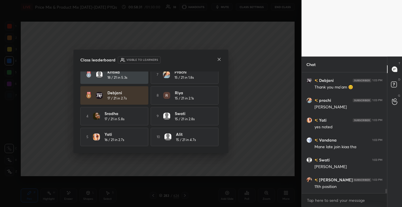
drag, startPoint x: 219, startPoint y: 126, endPoint x: 218, endPoint y: 121, distance: 4.5
click at [218, 121] on div "Tanu 18 / 21 in 1.3s 6 Ashutosh 16 / 21 in 3s [PERSON_NAME] 18 / 21 in 5.3s 7 […" at bounding box center [150, 95] width 141 height 101
drag, startPoint x: 217, startPoint y: 117, endPoint x: 220, endPoint y: 118, distance: 3.0
click at [217, 114] on div "9 Swati 15 / 21 in 2.8s" at bounding box center [184, 116] width 68 height 18
drag, startPoint x: 219, startPoint y: 115, endPoint x: 220, endPoint y: 108, distance: 7.1
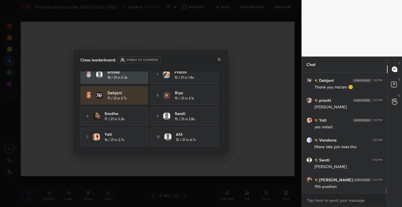
click at [219, 108] on div "Tanu 18 / 21 in 1.3s 6 Ashutosh 16 / 21 in 3s [PERSON_NAME] 18 / 21 in 5.3s 7 […" at bounding box center [150, 108] width 141 height 74
drag, startPoint x: 220, startPoint y: 106, endPoint x: 215, endPoint y: 98, distance: 9.8
click at [222, 95] on div "Class leaderboard Visible to learners Tanu 18 / 21 in 1.3s 6 Ashutosh 16 / 21 i…" at bounding box center [150, 100] width 155 height 103
drag, startPoint x: 219, startPoint y: 111, endPoint x: 222, endPoint y: 110, distance: 3.4
click at [220, 104] on div "Tanu 18 / 21 in 1.3s 6 Ashutosh 16 / 21 in 3s [PERSON_NAME] 18 / 21 in 5.3s 7 […" at bounding box center [150, 108] width 141 height 74
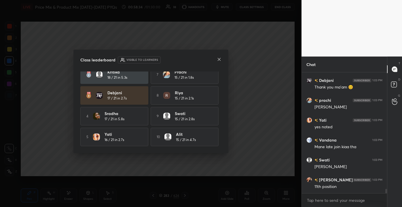
click at [221, 108] on div "Class leaderboard Visible to learners Tanu 18 / 21 in 1.3s 6 Ashutosh 16 / 21 i…" at bounding box center [150, 100] width 155 height 103
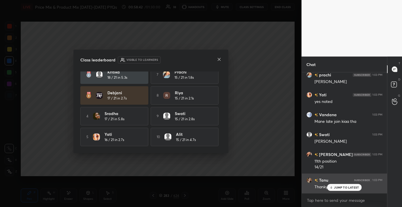
click at [344, 188] on p "JUMP TO LATEST" at bounding box center [346, 186] width 25 height 3
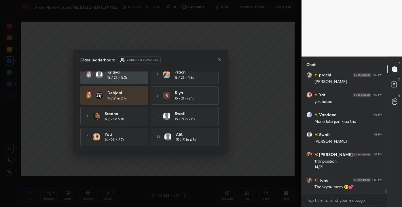
drag, startPoint x: 221, startPoint y: 59, endPoint x: 227, endPoint y: 62, distance: 6.3
click at [221, 59] on div "Class leaderboard Visible to learners Tanu 18 / 21 in 1.3s 6 Ashutosh 16 / 21 i…" at bounding box center [150, 100] width 155 height 103
click at [220, 60] on icon at bounding box center [219, 59] width 5 height 5
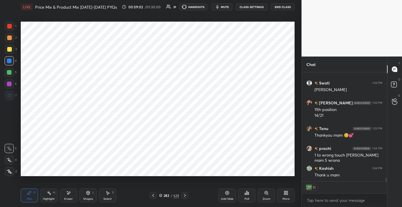
scroll to position [3311, 0]
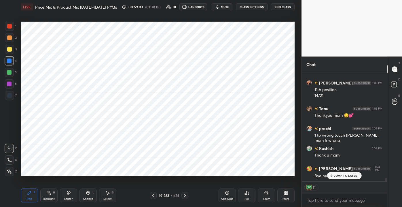
drag, startPoint x: 332, startPoint y: 174, endPoint x: 327, endPoint y: 175, distance: 4.6
click at [332, 175] on icon at bounding box center [331, 174] width 4 height 3
drag, startPoint x: 226, startPoint y: 196, endPoint x: 222, endPoint y: 192, distance: 5.5
click at [225, 195] on div "Add Slide" at bounding box center [226, 195] width 17 height 14
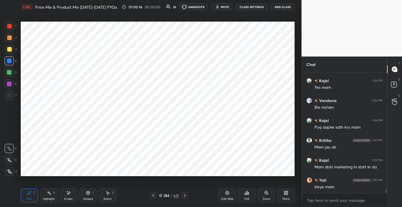
scroll to position [3354, 0]
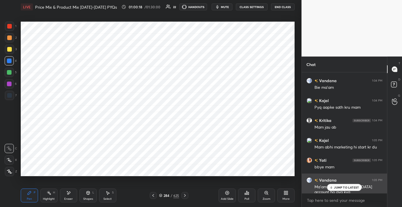
click at [335, 187] on p "JUMP TO LATEST" at bounding box center [346, 186] width 25 height 3
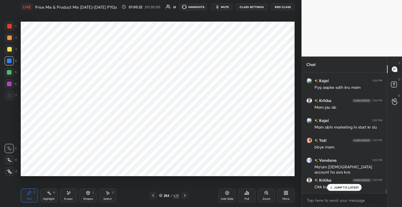
click at [339, 188] on p "JUMP TO LATEST" at bounding box center [346, 186] width 25 height 3
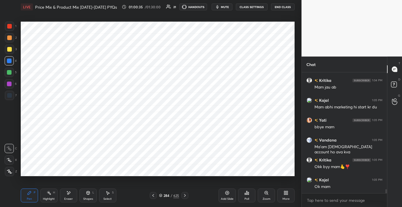
click at [67, 199] on div "Eraser" at bounding box center [68, 198] width 9 height 3
click at [7, 172] on span "Erase all" at bounding box center [9, 171] width 9 height 4
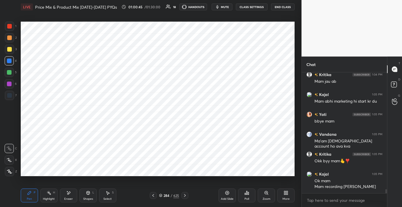
scroll to position [3419, 0]
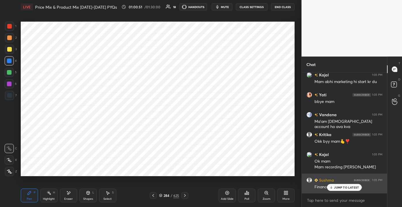
click at [303, 180] on div "Chat [PERSON_NAME] 1:04 PM Thank u mam [PERSON_NAME] 1:04 PM Bye mam [PERSON_NA…" at bounding box center [343, 131] width 85 height 150
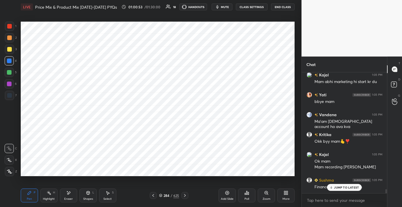
click at [343, 188] on p "JUMP TO LATEST" at bounding box center [346, 186] width 25 height 3
drag, startPoint x: 7, startPoint y: 72, endPoint x: 18, endPoint y: 77, distance: 11.8
click at [7, 72] on div at bounding box center [9, 72] width 5 height 5
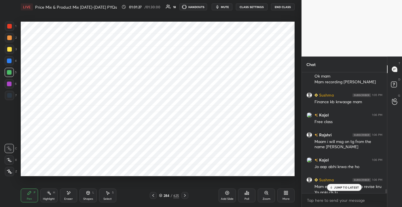
scroll to position [3509, 0]
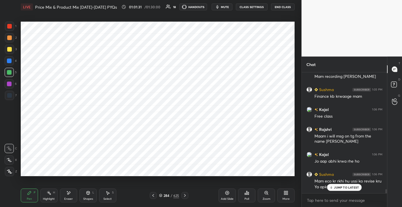
click at [341, 189] on div "JUMP TO LATEST" at bounding box center [344, 186] width 35 height 7
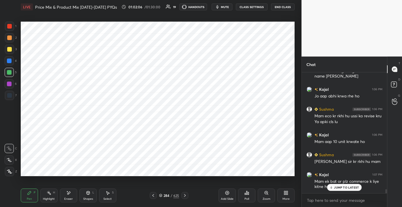
scroll to position [3594, 0]
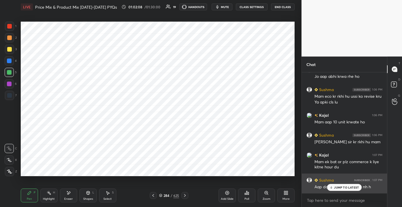
drag, startPoint x: 351, startPoint y: 188, endPoint x: 345, endPoint y: 189, distance: 6.4
click at [350, 188] on p "JUMP TO LATEST" at bounding box center [346, 186] width 25 height 3
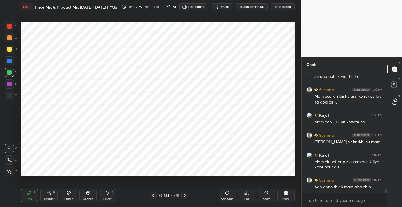
scroll to position [3614, 0]
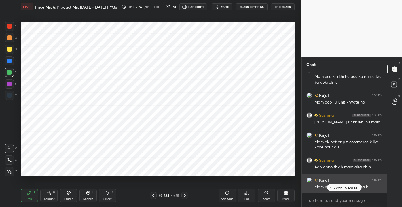
click at [342, 187] on p "JUMP TO LATEST" at bounding box center [346, 186] width 25 height 3
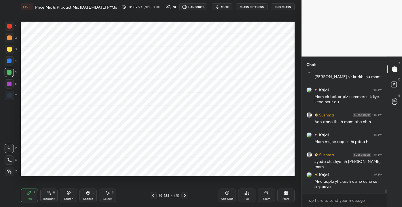
scroll to position [3679, 0]
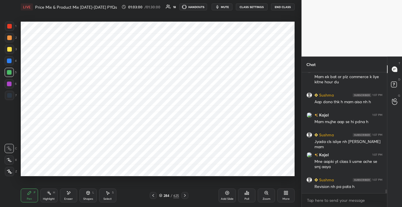
click at [282, 6] on button "End Class" at bounding box center [283, 6] width 24 height 7
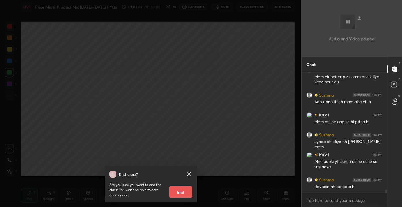
click at [184, 190] on button "End" at bounding box center [180, 192] width 23 height 12
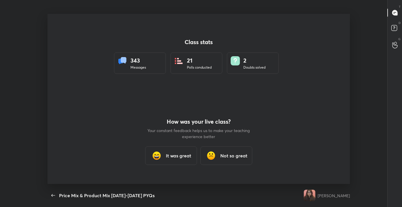
scroll to position [0, 0]
